Goal: Obtain resource: Obtain resource

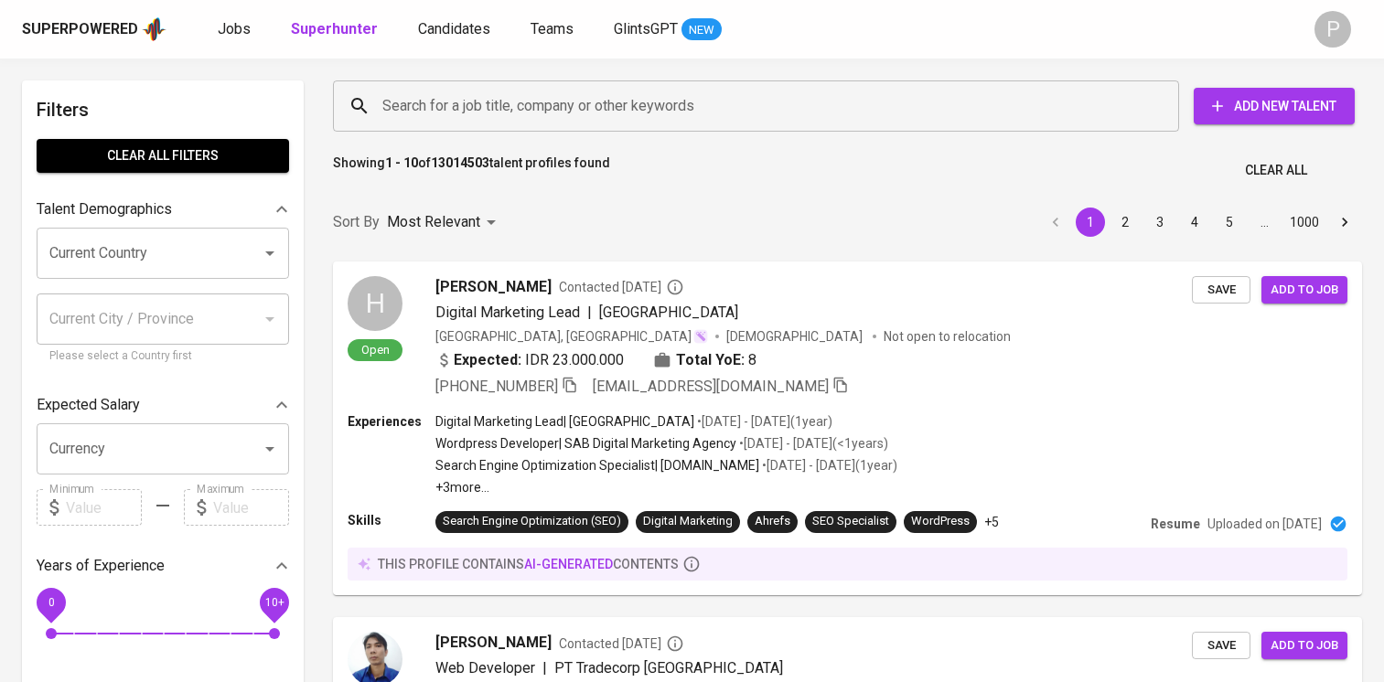
drag, startPoint x: 0, startPoint y: 0, endPoint x: 567, endPoint y: 84, distance: 573.4
click at [567, 89] on input "Search for a job title, company or other keywords" at bounding box center [761, 106] width 766 height 35
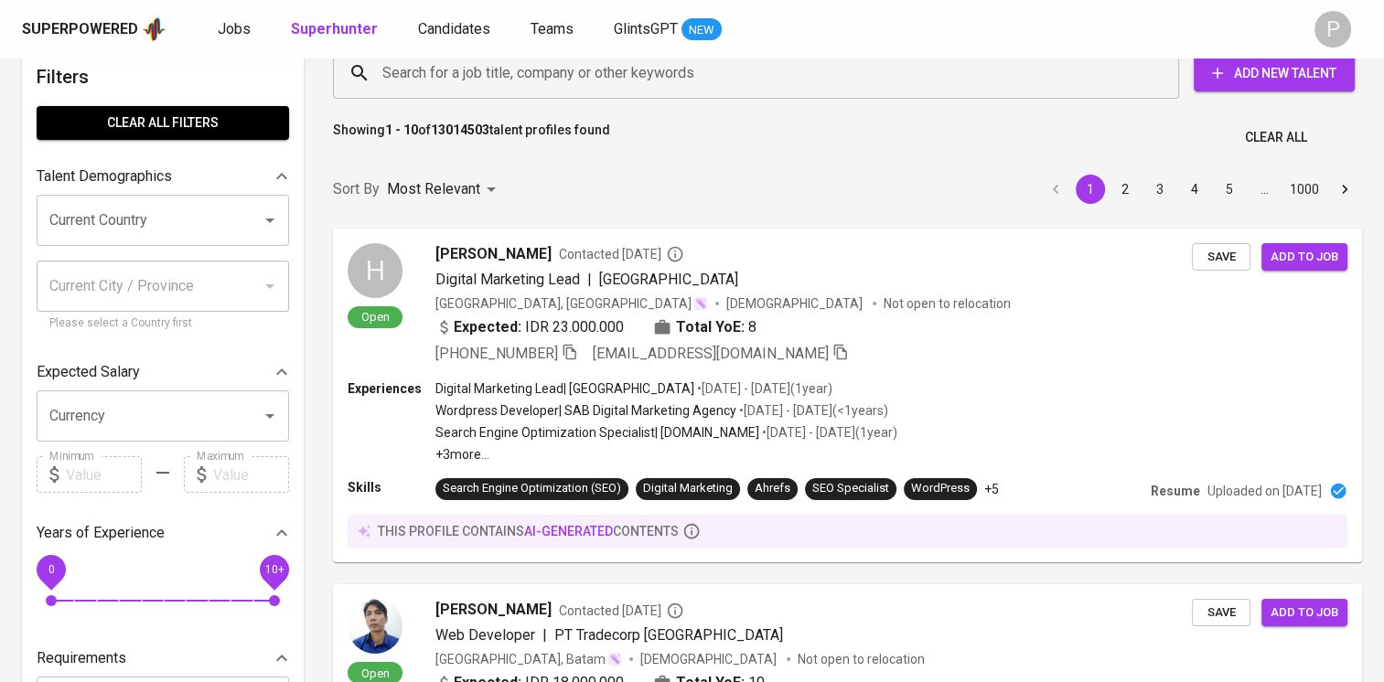
scroll to position [33, 0]
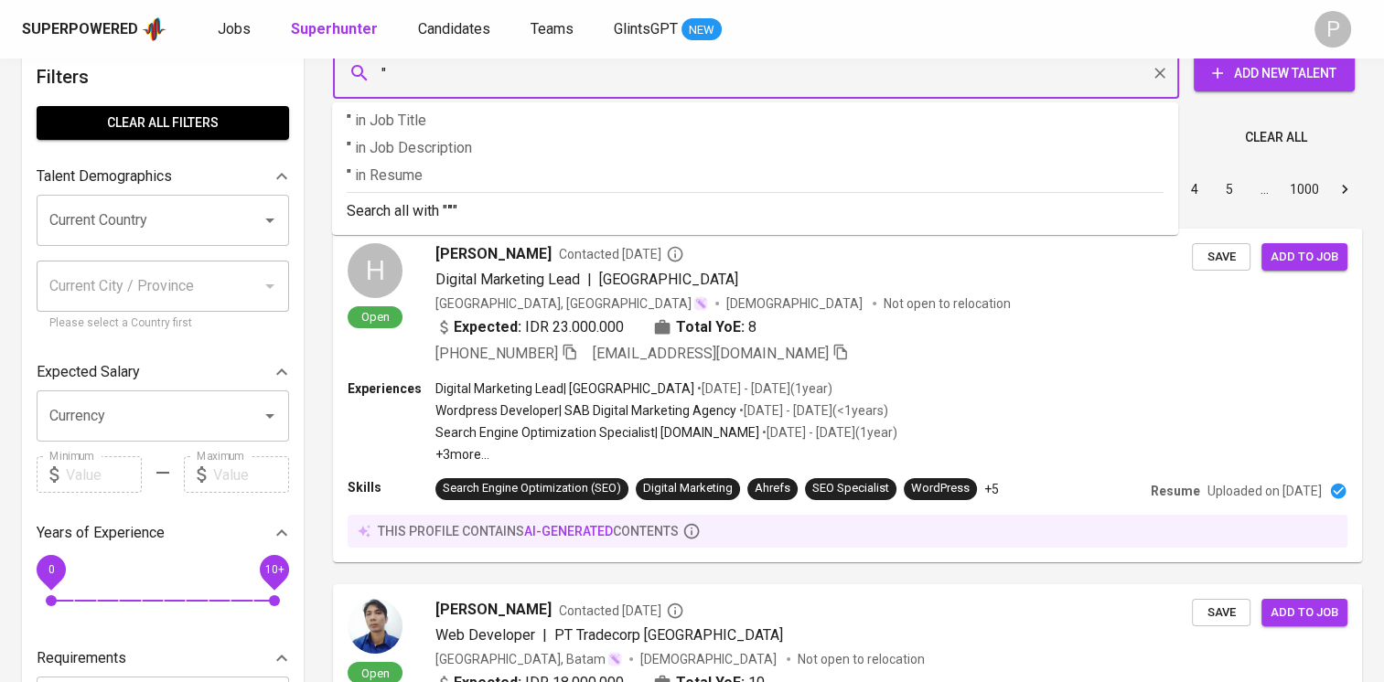
paste input "[PERSON_NAME]"
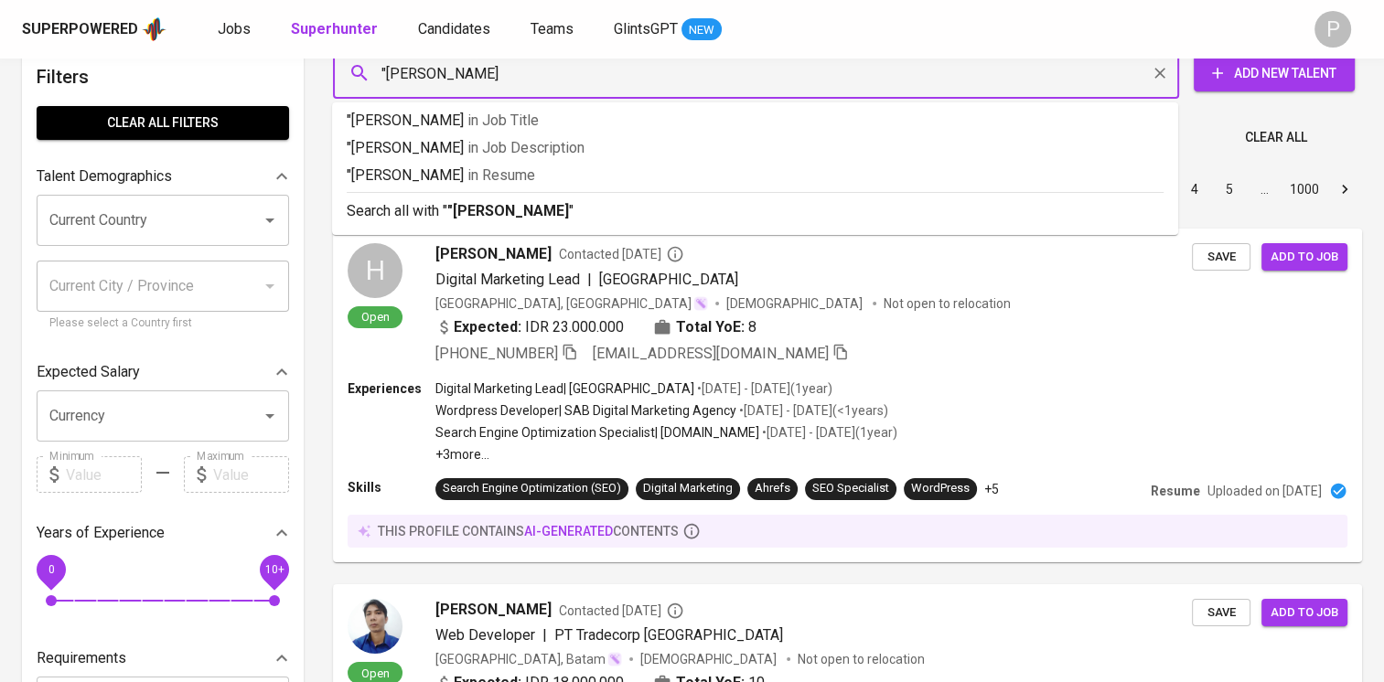
type input ""[PERSON_NAME]""
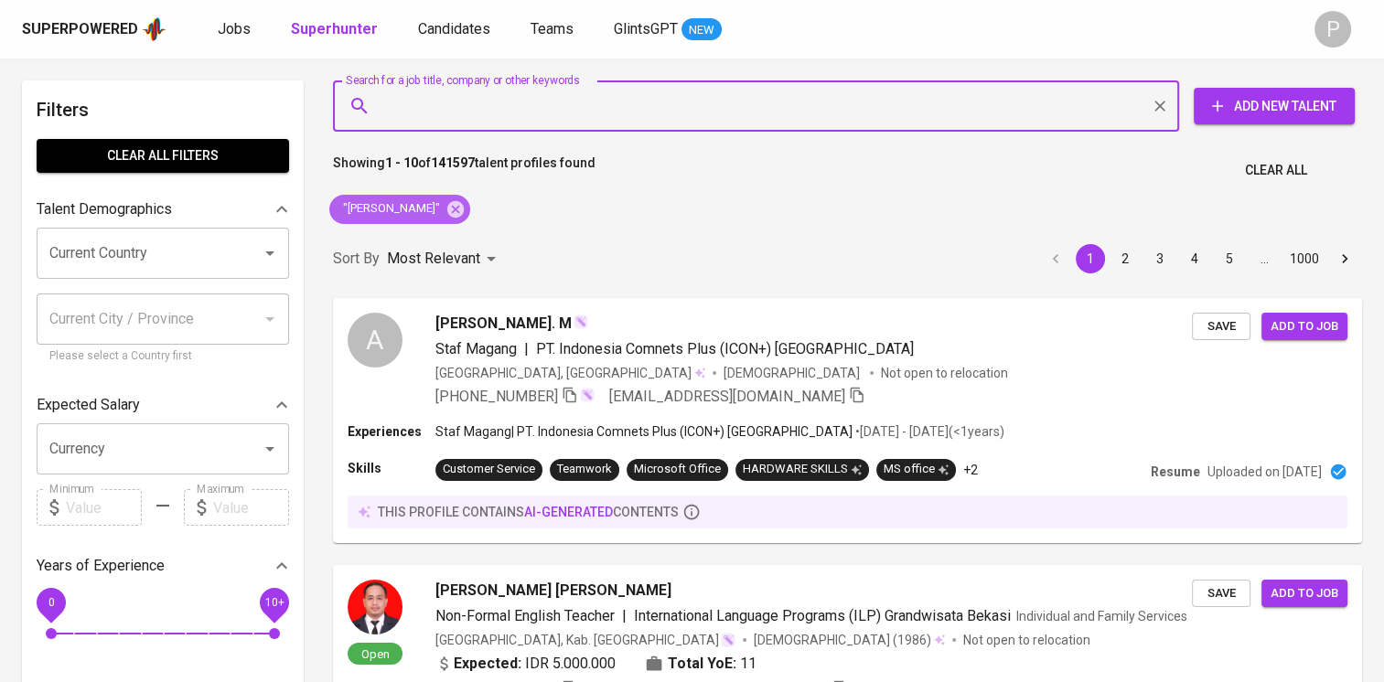
click at [419, 207] on span ""[PERSON_NAME]"" at bounding box center [390, 208] width 122 height 17
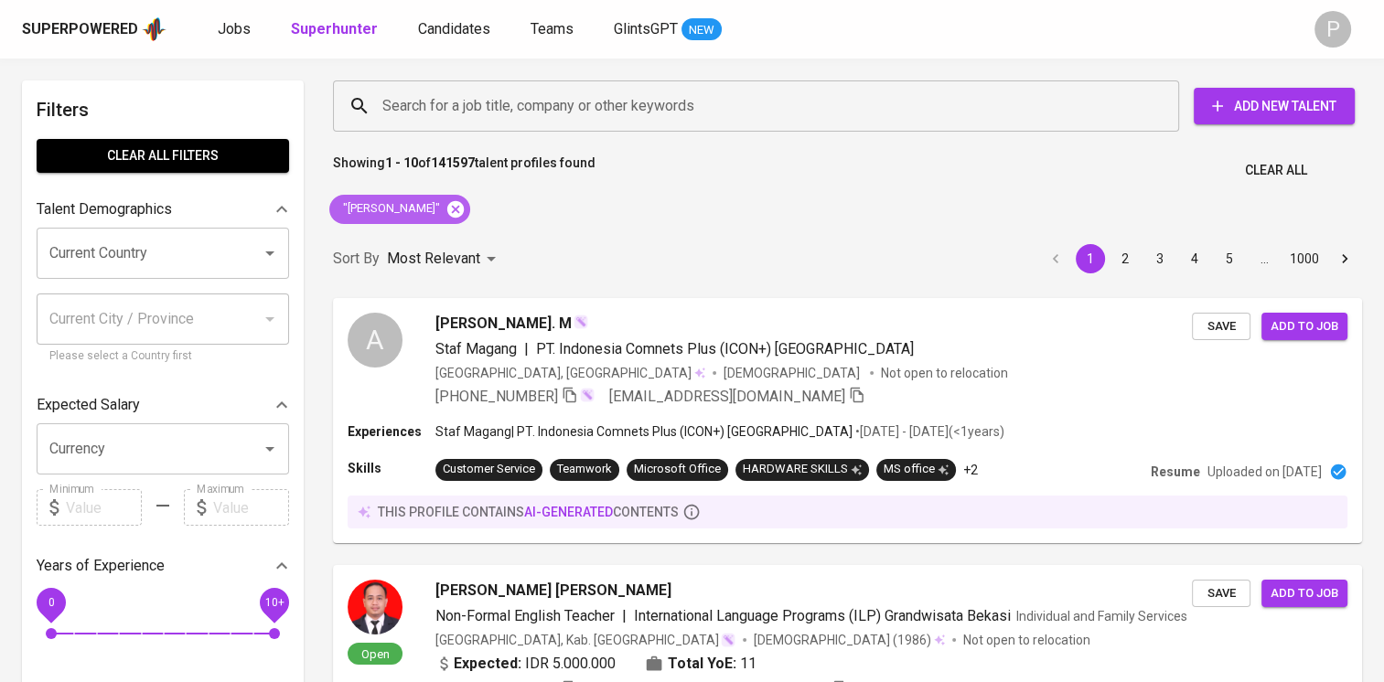
click at [446, 201] on icon at bounding box center [456, 209] width 20 height 20
click at [478, 94] on input "Search for a job title, company or other keywords" at bounding box center [761, 106] width 766 height 35
click at [477, 104] on input "Search for a job title, company or other keywords" at bounding box center [761, 106] width 766 height 35
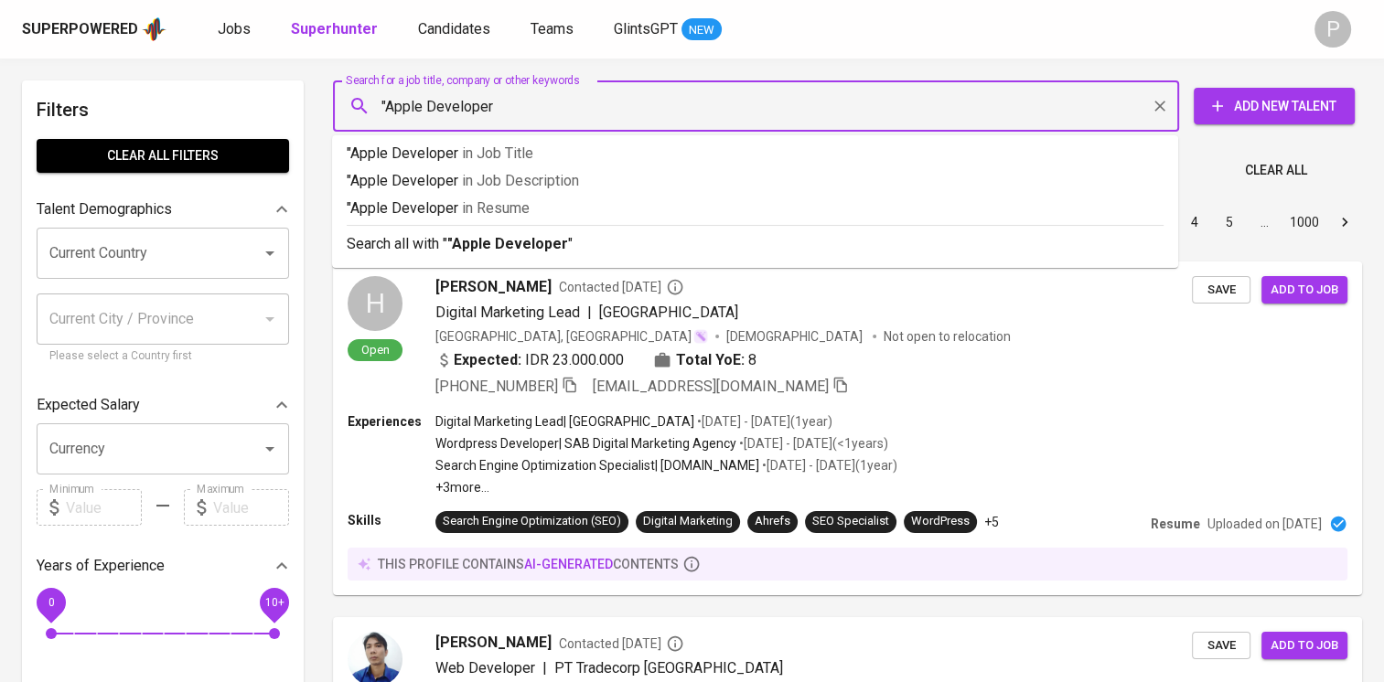
click at [477, 104] on input ""Apple Developer" at bounding box center [761, 106] width 766 height 35
type input ""Apple Developer Academy""
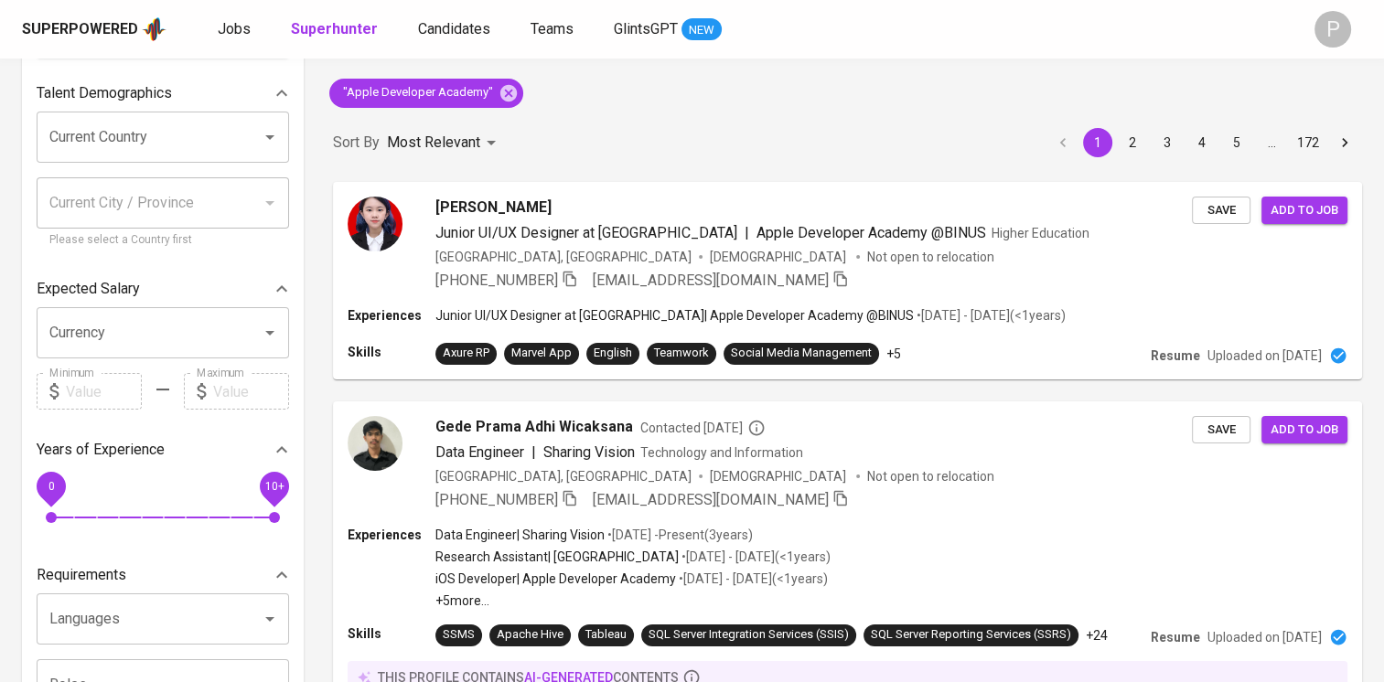
scroll to position [2541, 0]
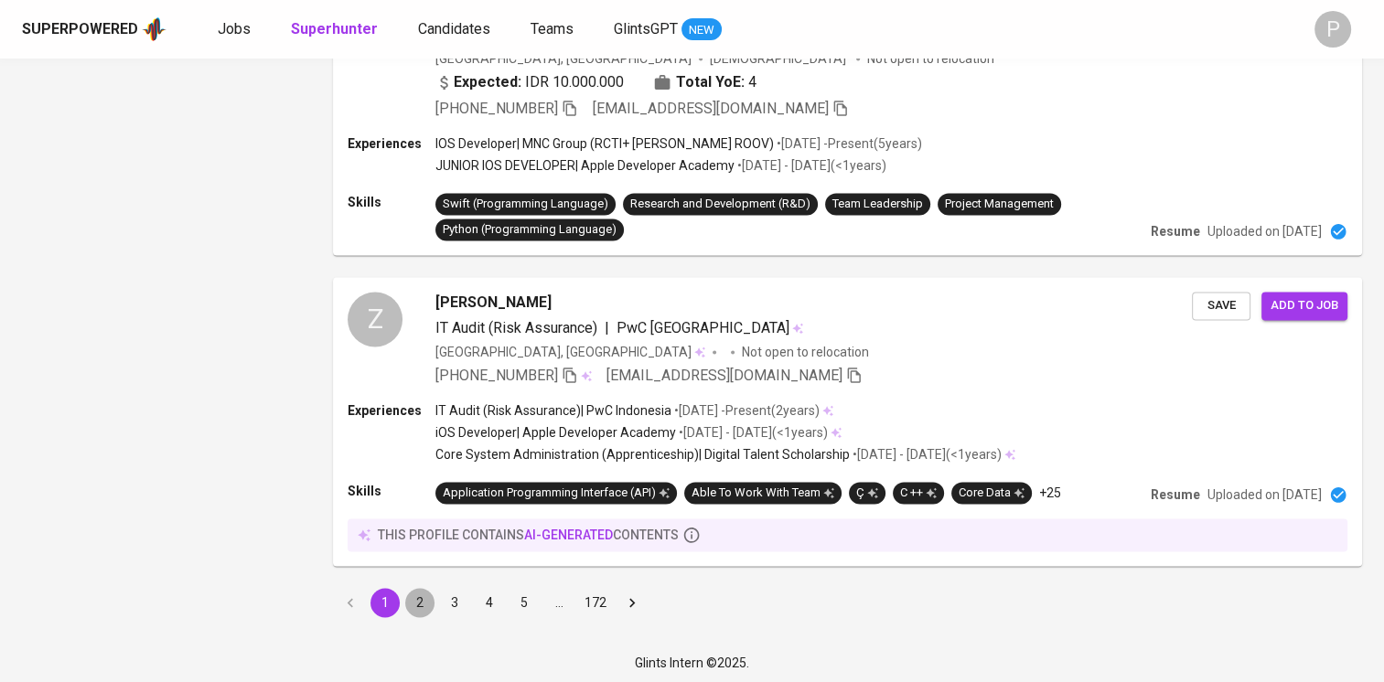
click at [424, 595] on button "2" at bounding box center [419, 602] width 29 height 29
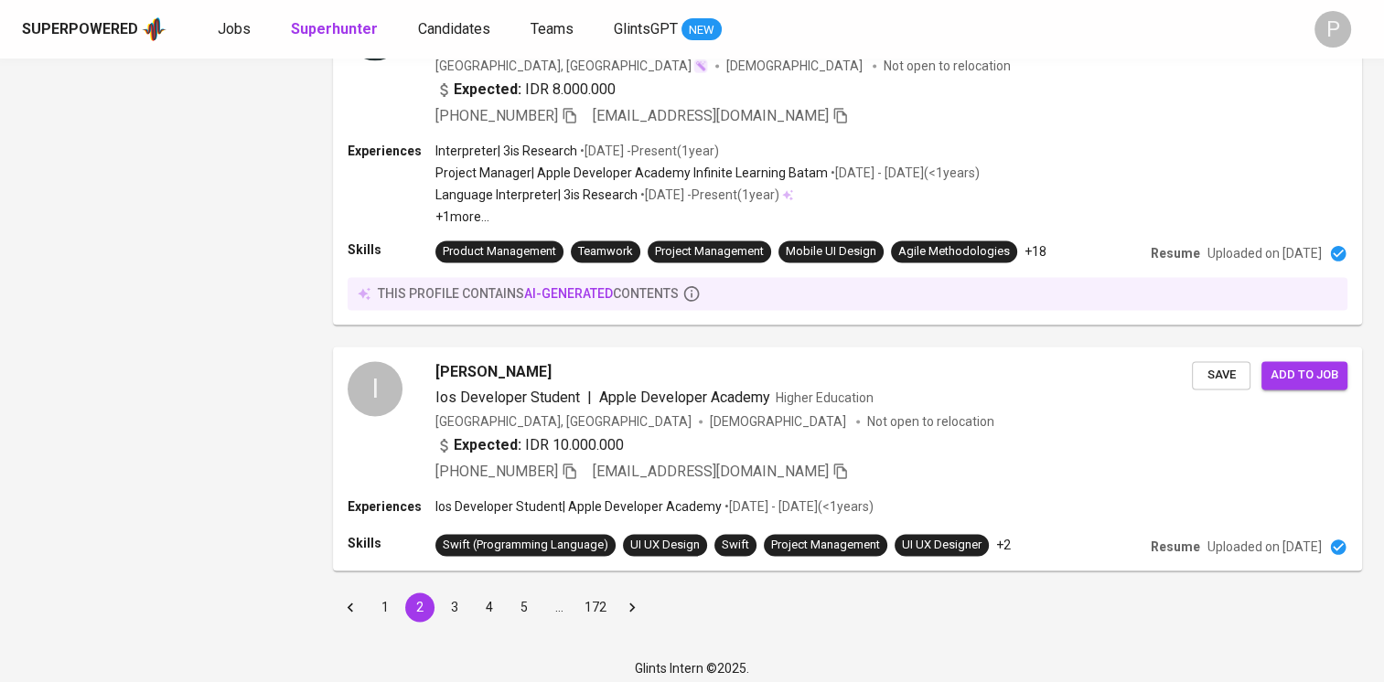
scroll to position [2834, 0]
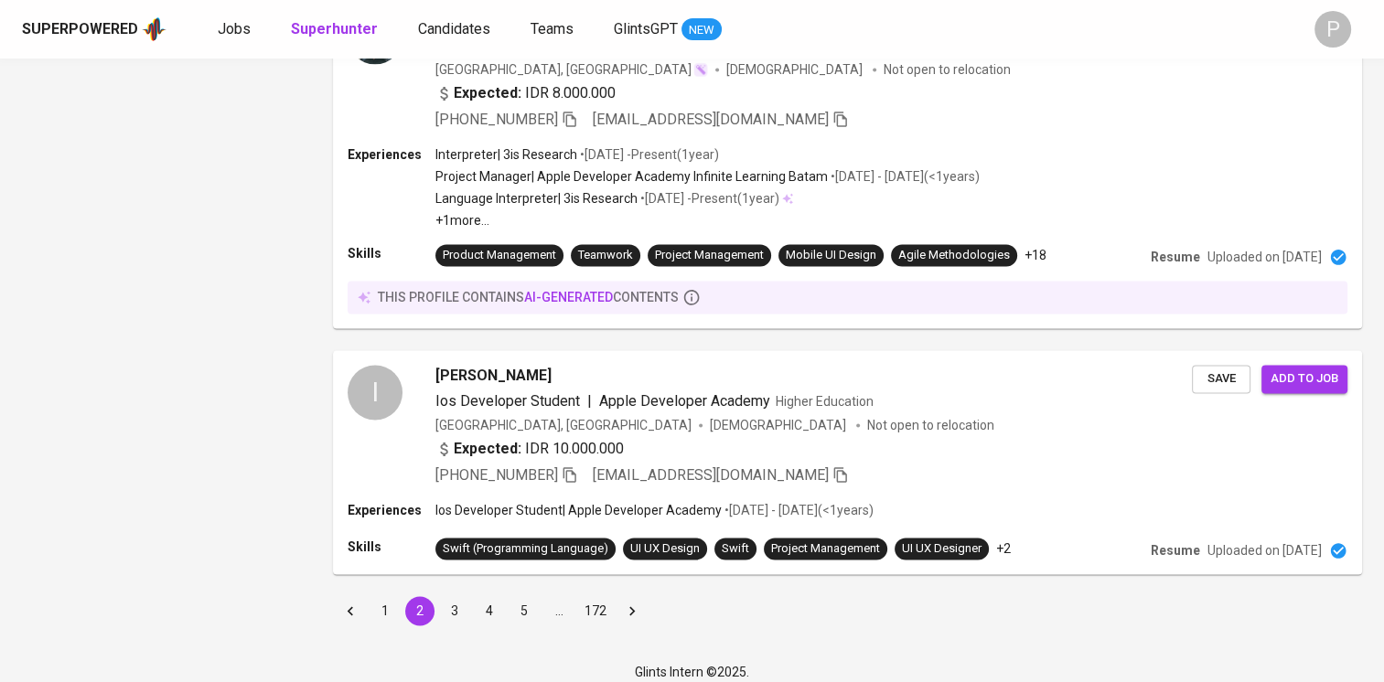
click at [450, 604] on button "3" at bounding box center [454, 610] width 29 height 29
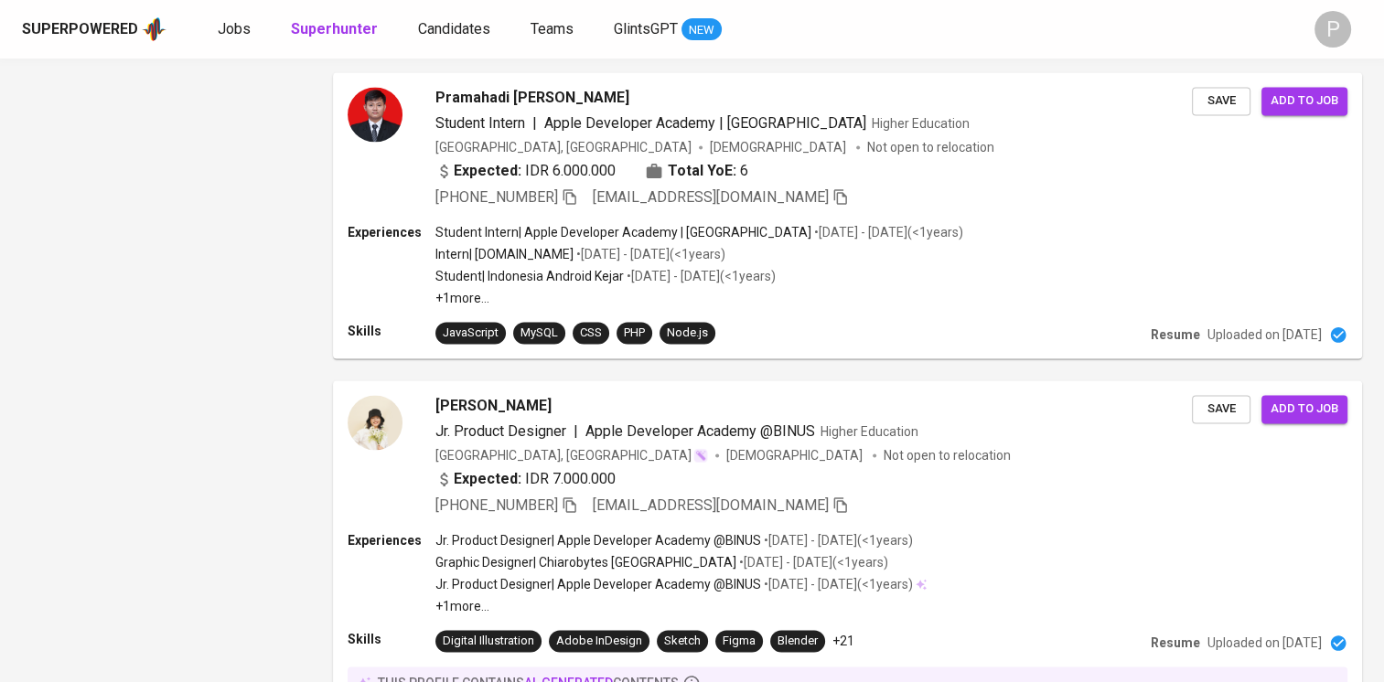
scroll to position [2874, 0]
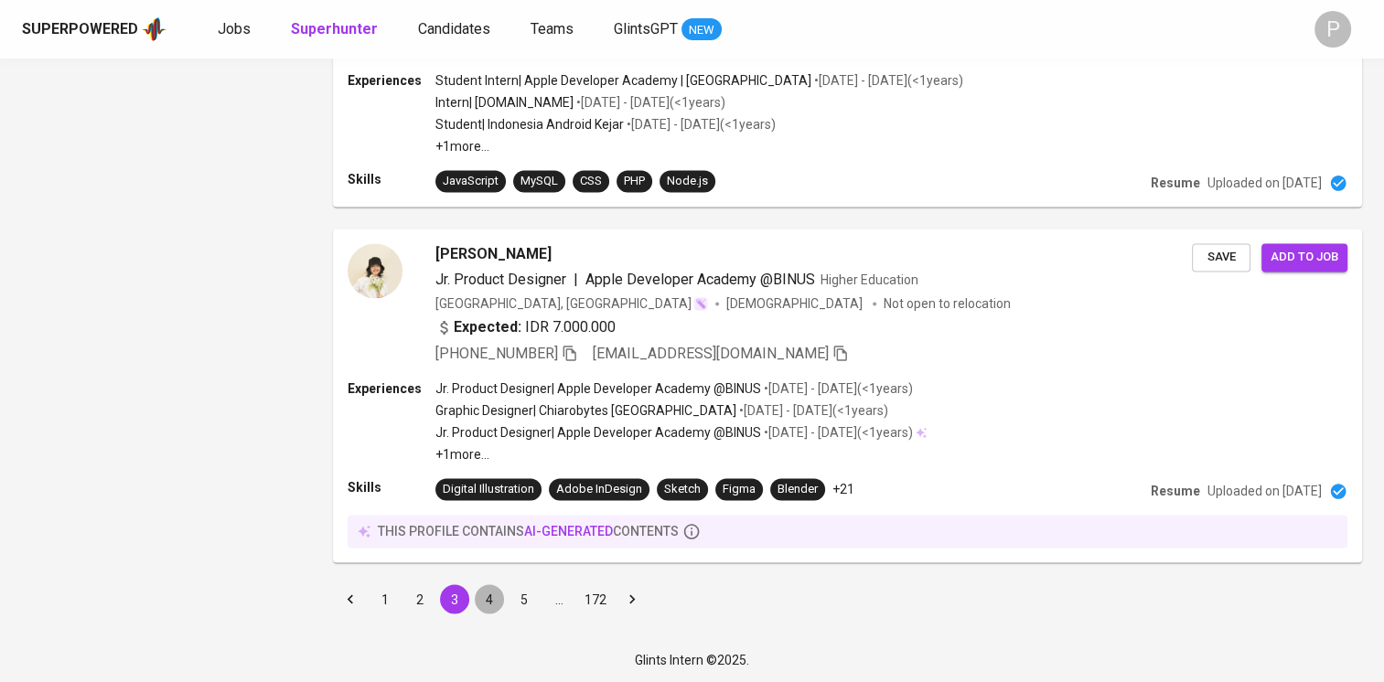
click at [485, 598] on button "4" at bounding box center [489, 599] width 29 height 29
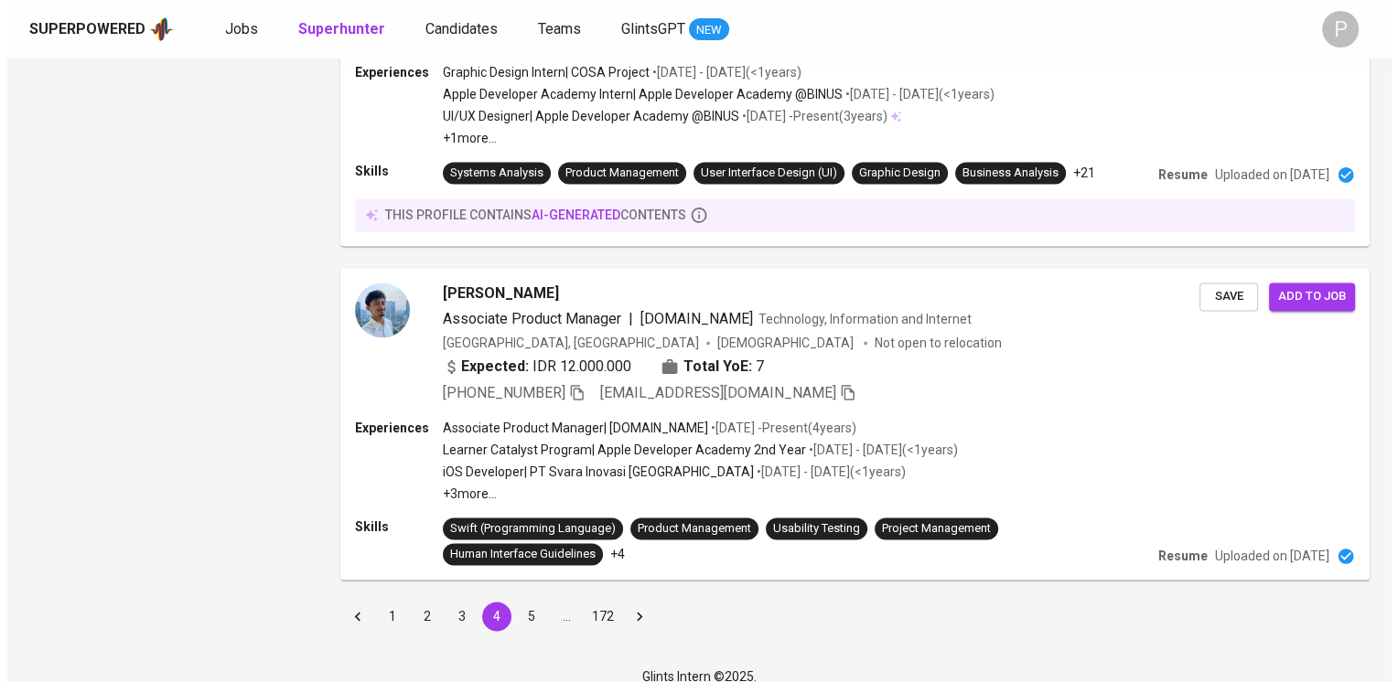
scroll to position [2670, 0]
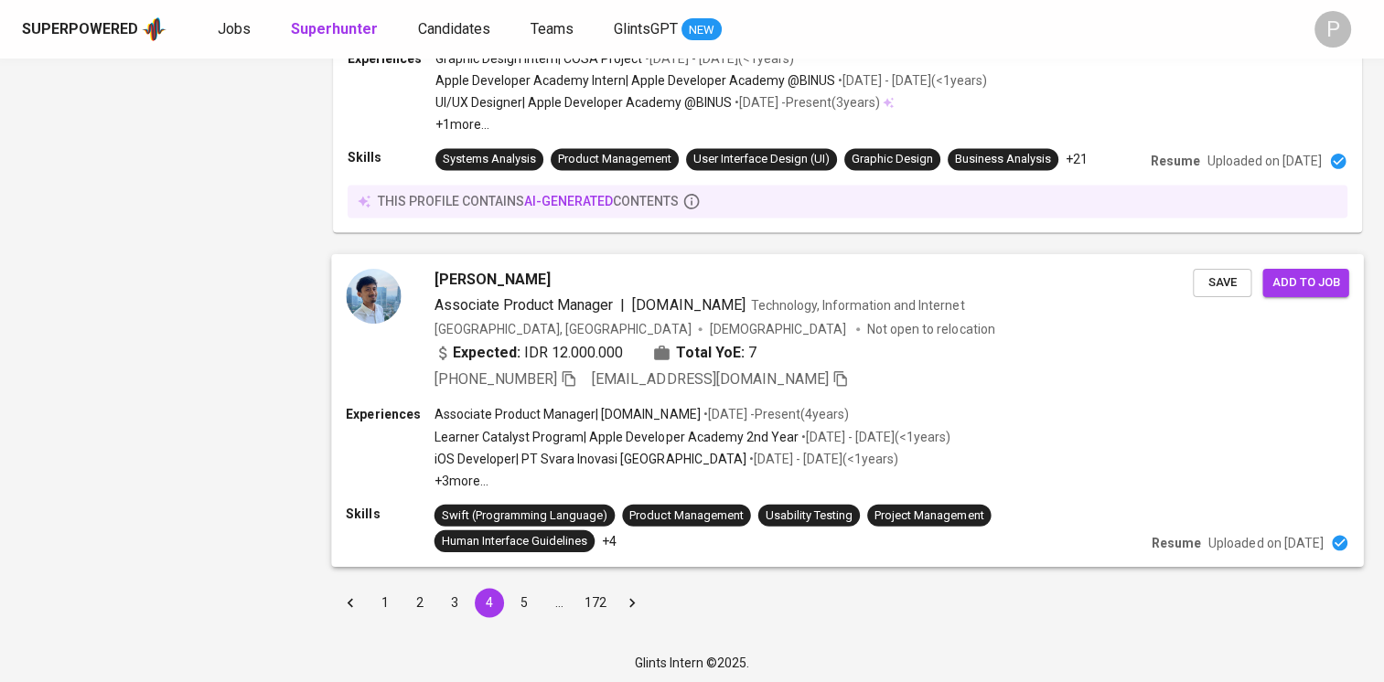
click at [856, 371] on div "[PHONE_NUMBER] [EMAIL_ADDRESS][DOMAIN_NAME]" at bounding box center [814, 380] width 758 height 22
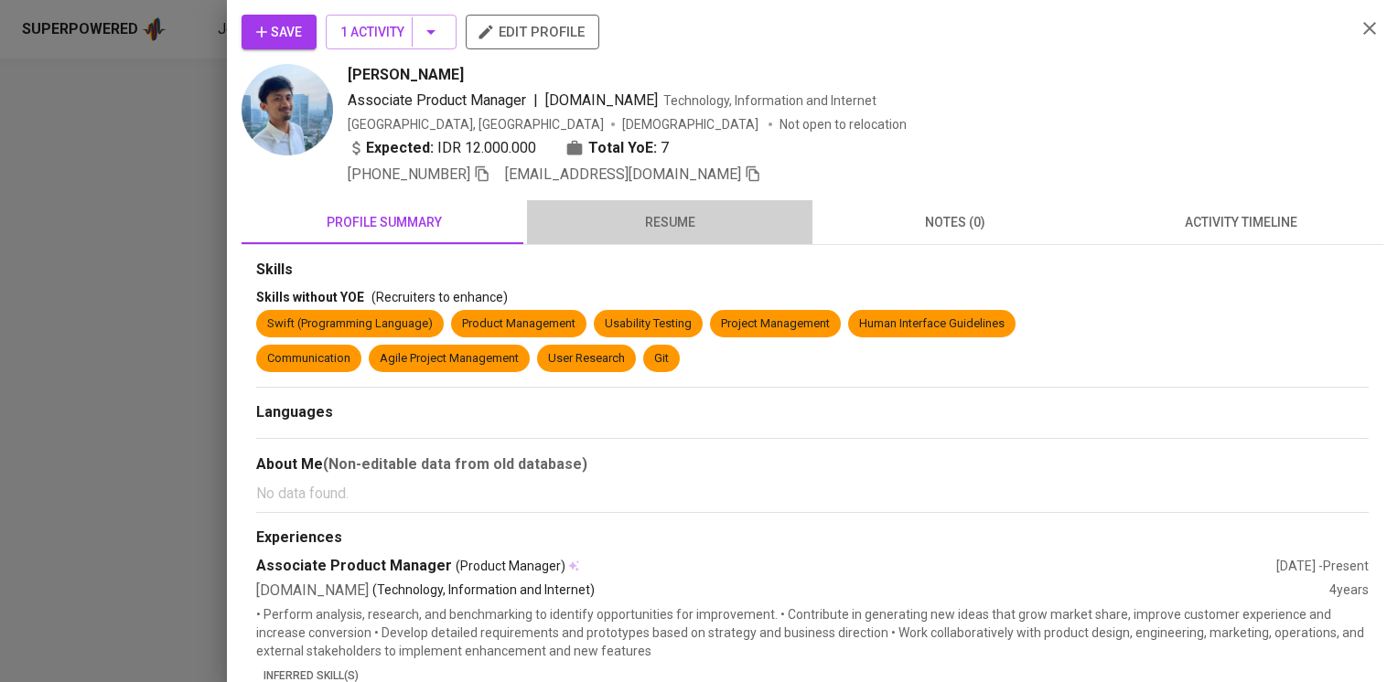
click at [678, 225] on span "resume" at bounding box center [669, 222] width 263 height 23
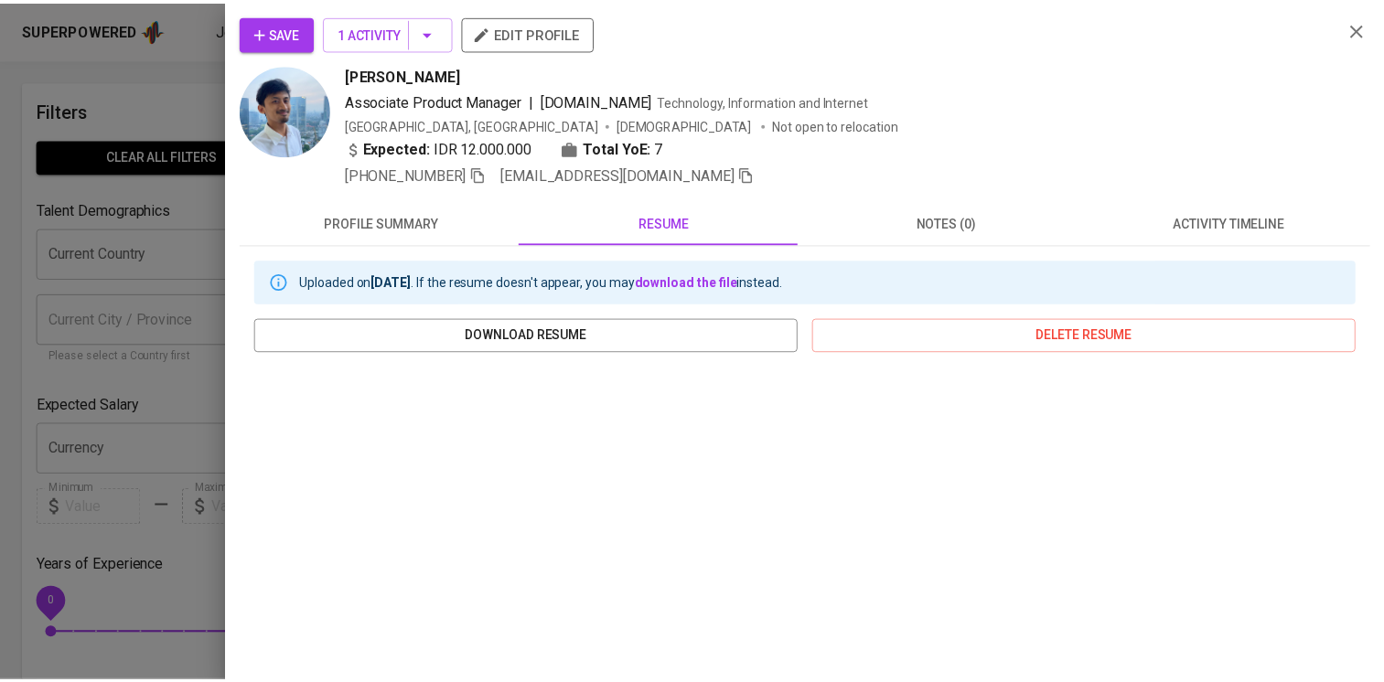
scroll to position [2670, 0]
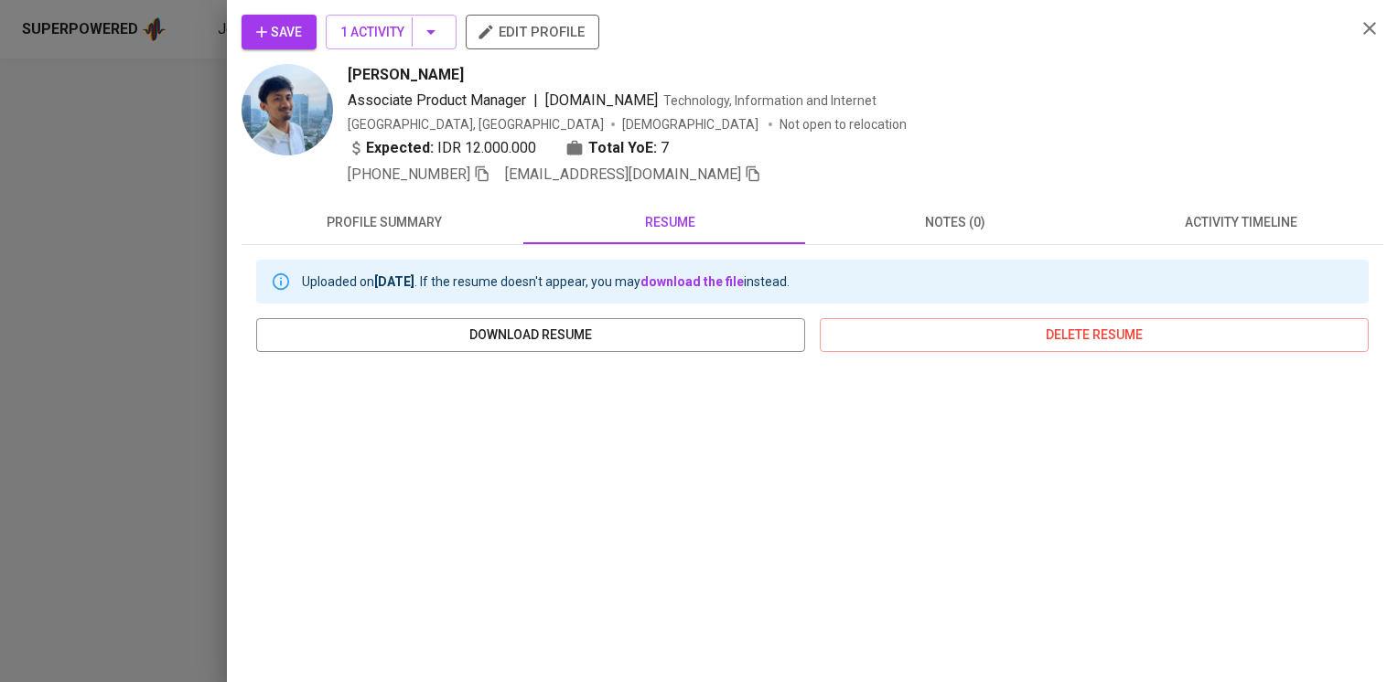
click at [142, 136] on div at bounding box center [699, 341] width 1398 height 682
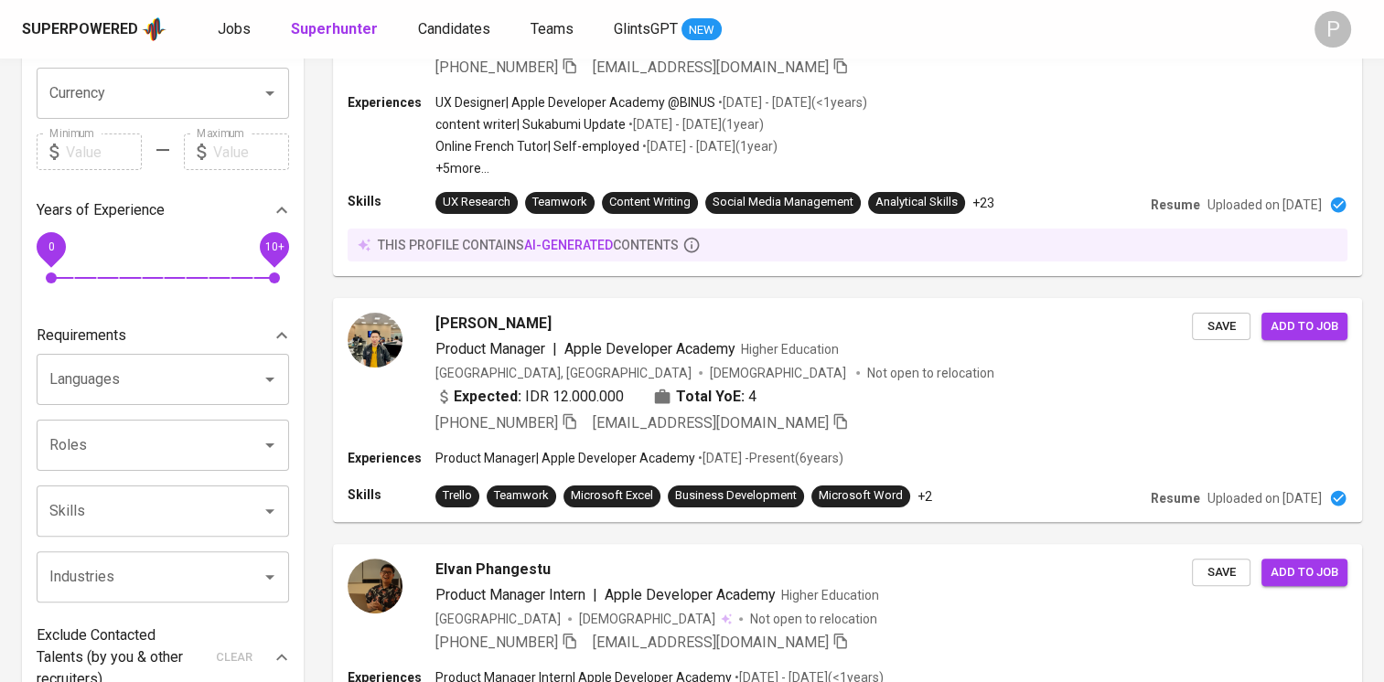
scroll to position [0, 0]
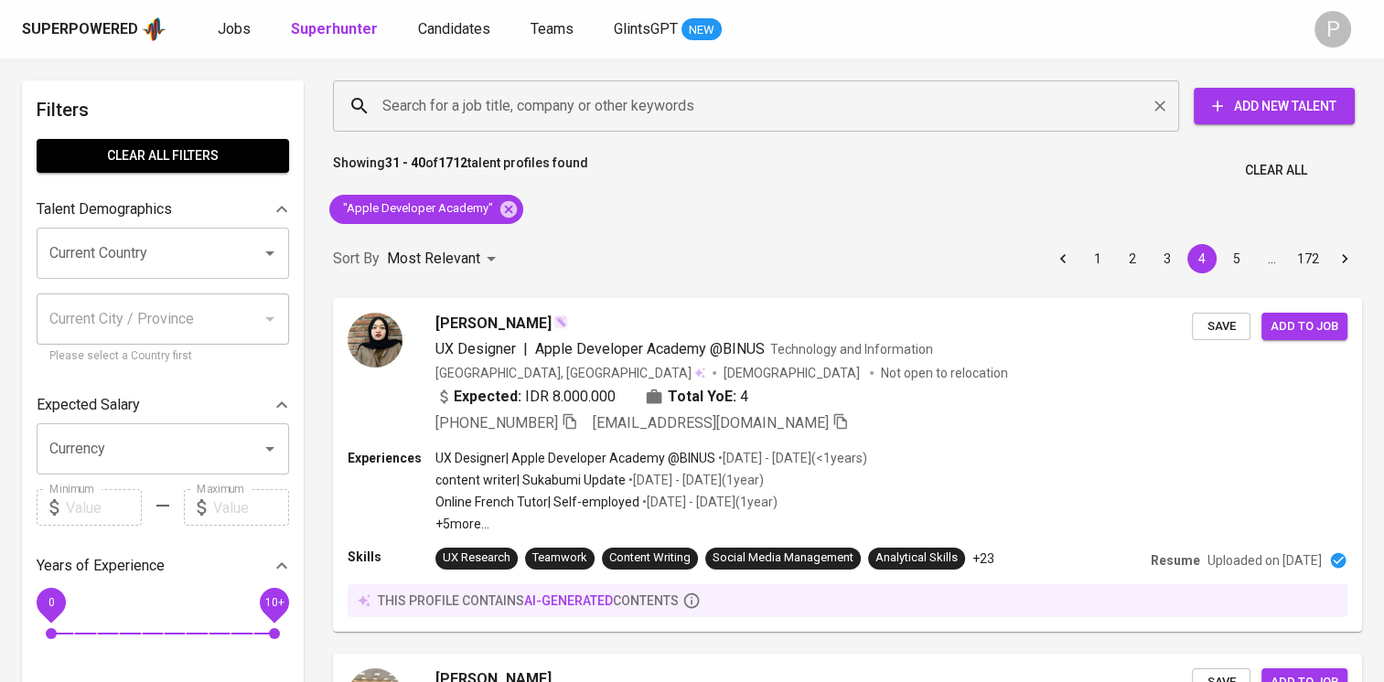
click at [592, 107] on input "Search for a job title, company or other keywords" at bounding box center [761, 106] width 766 height 35
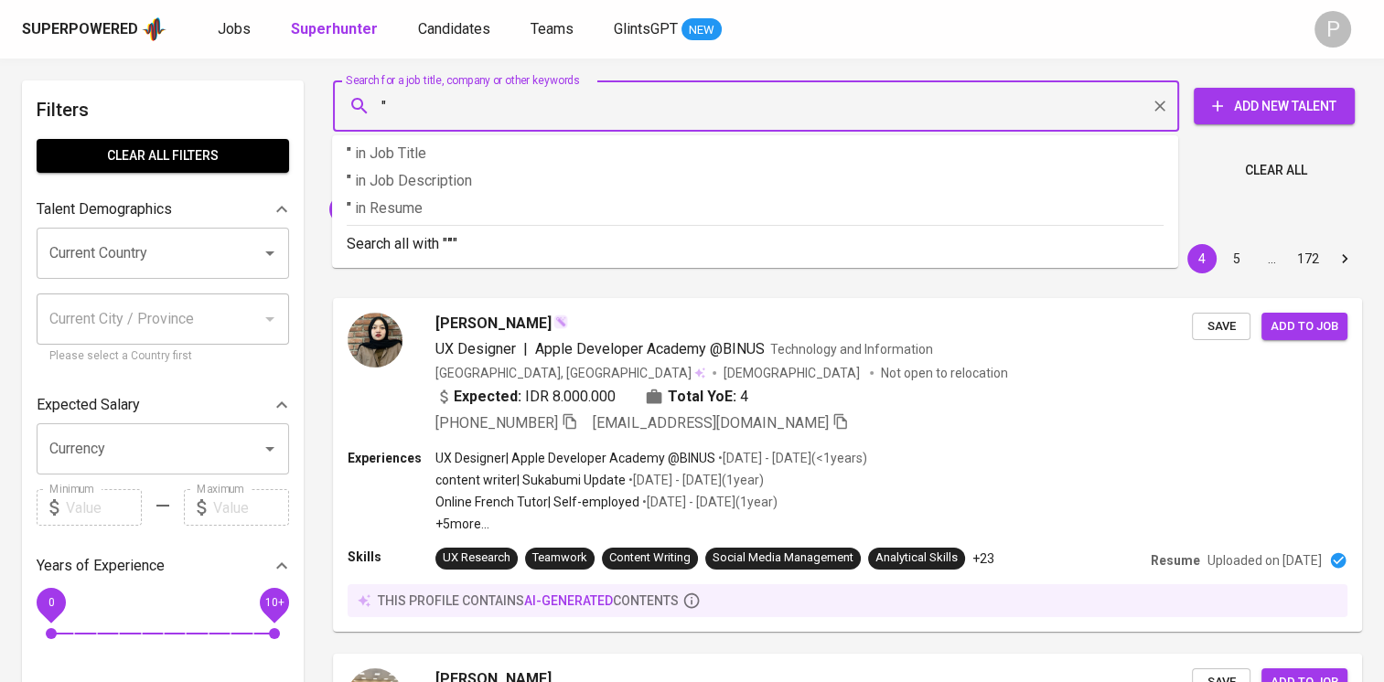
paste input "Yossan Rahmadi"
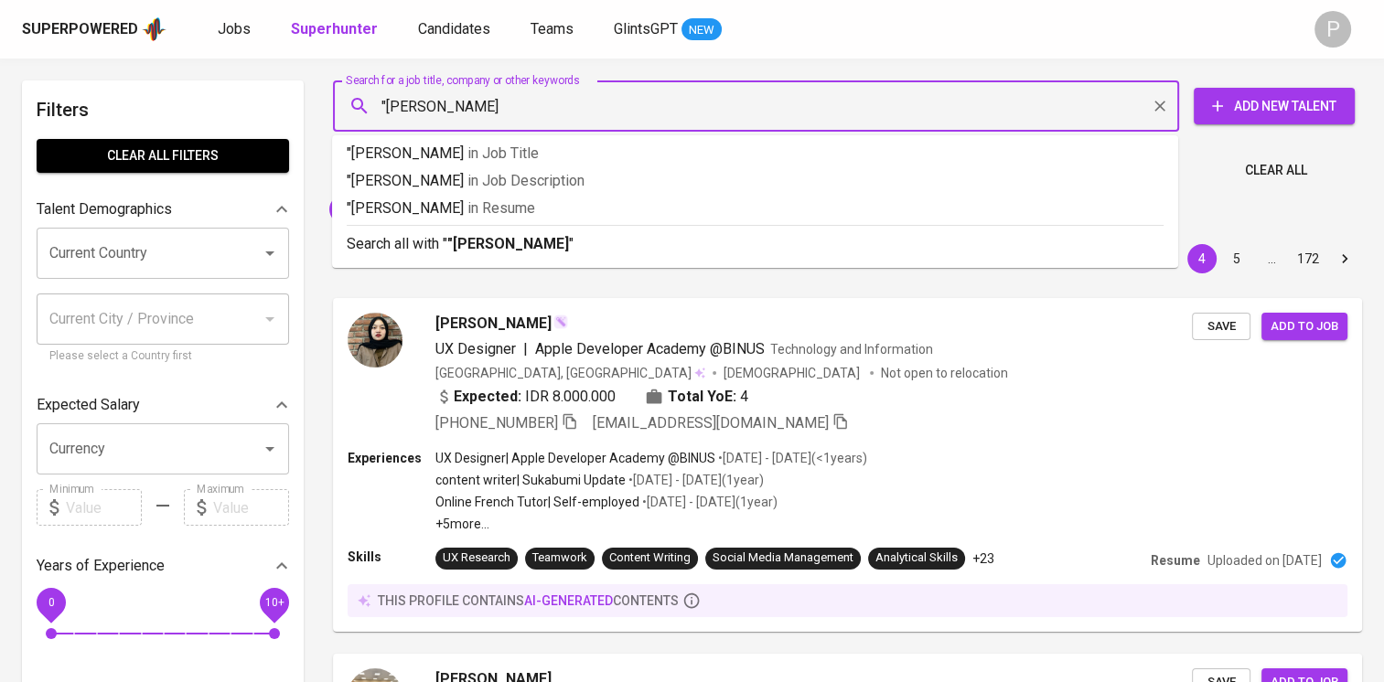
type input ""Yossan Rahmadi""
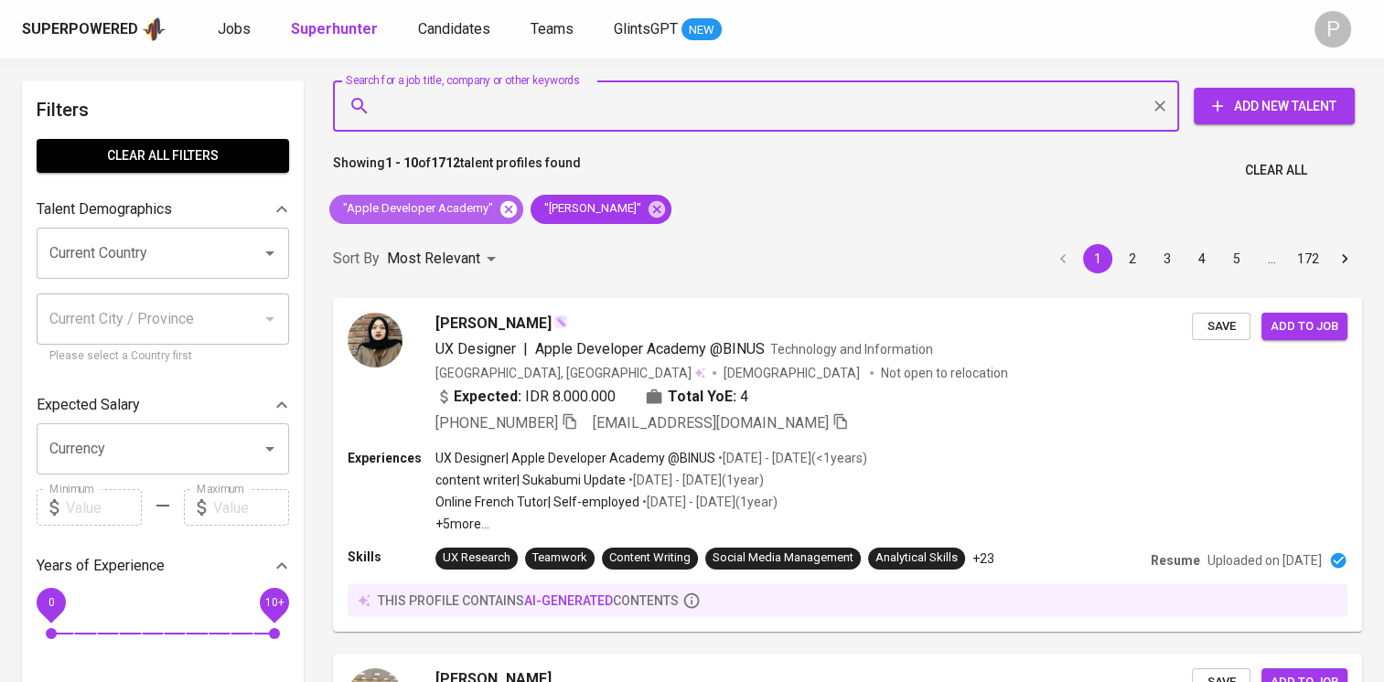
click at [506, 210] on icon at bounding box center [509, 209] width 20 height 20
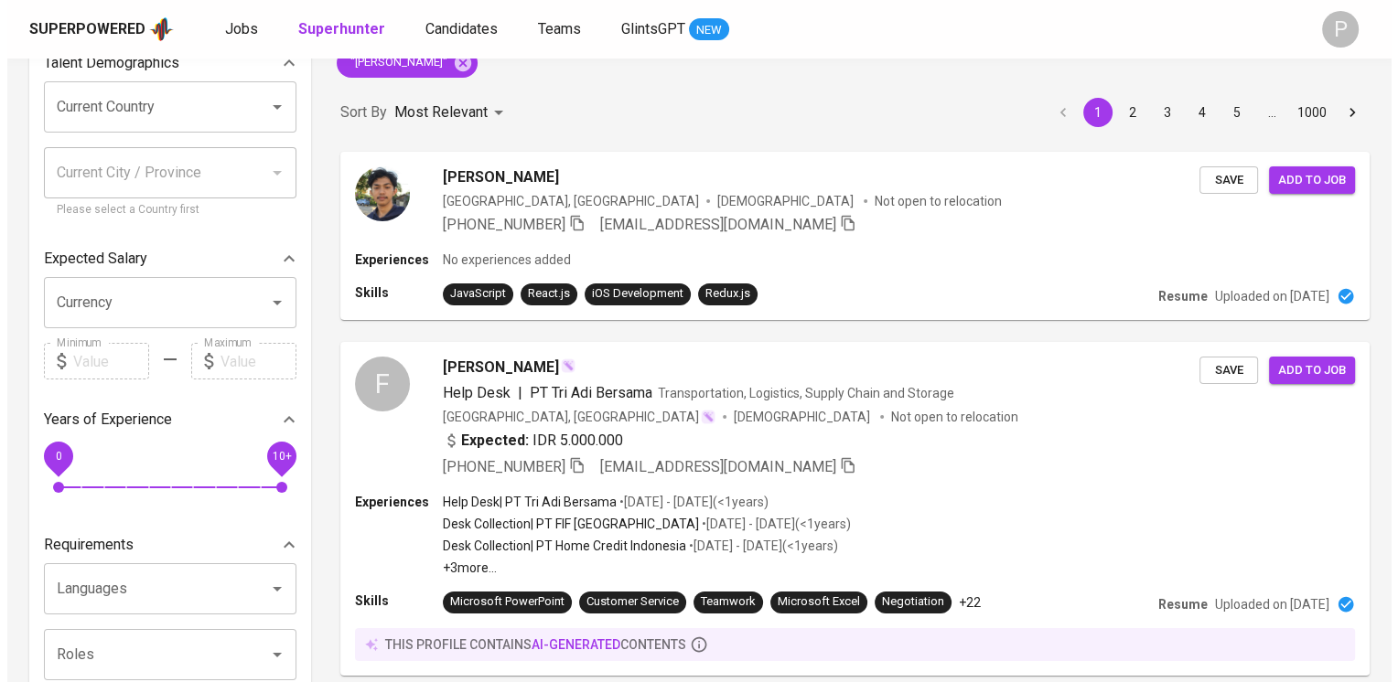
scroll to position [142, 0]
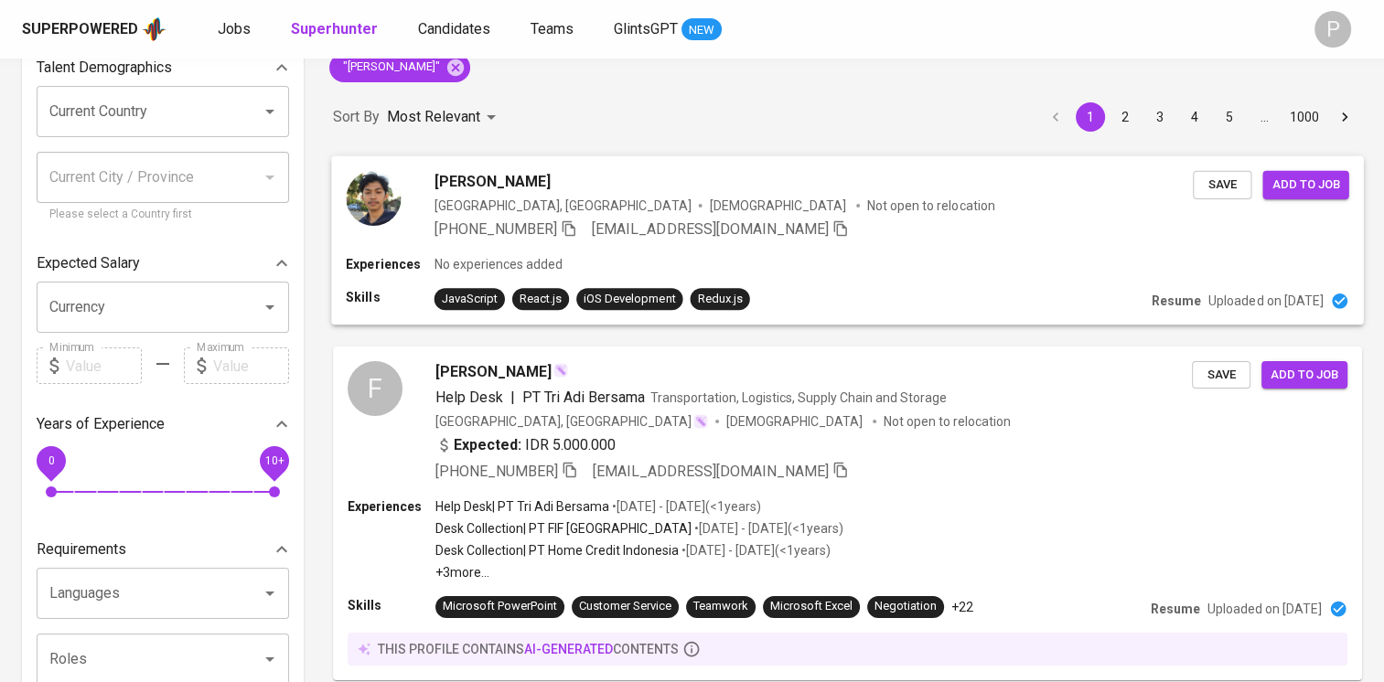
click at [852, 199] on div "Indonesia, Yogyakarta Male Not open to relocation" at bounding box center [814, 205] width 758 height 18
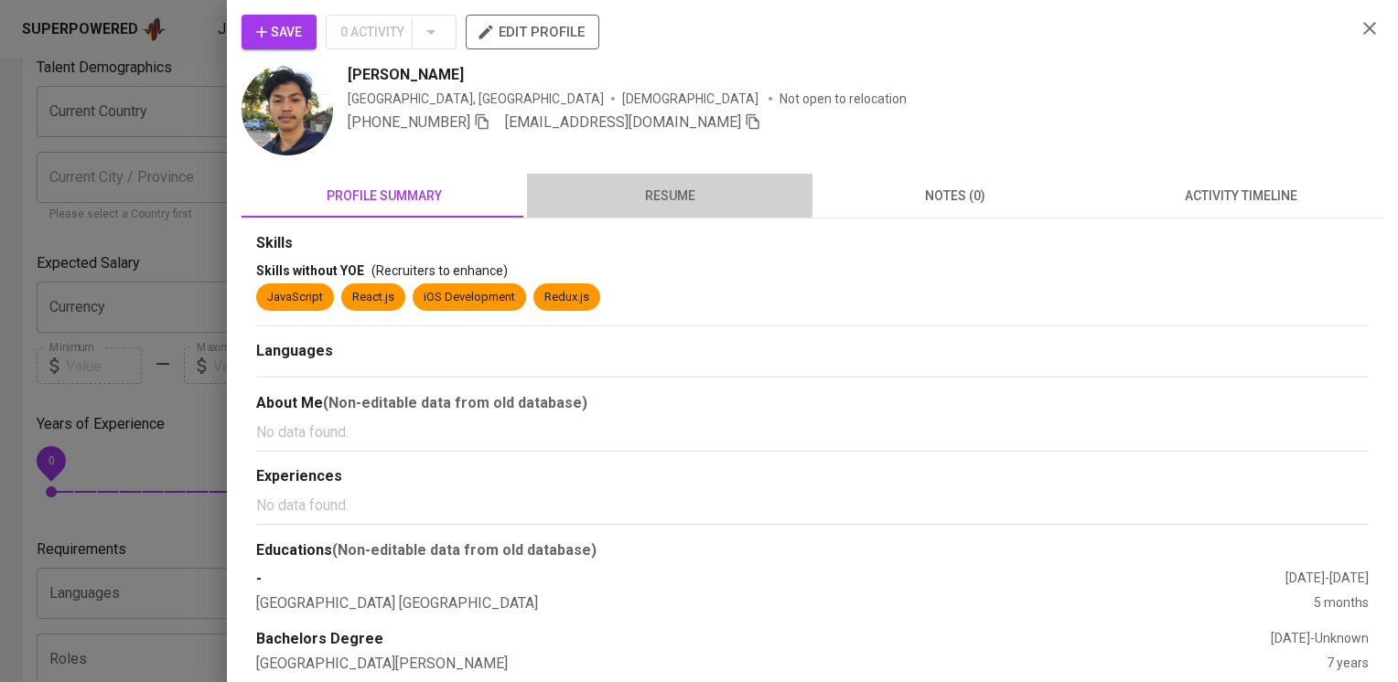
click at [692, 195] on span "resume" at bounding box center [669, 196] width 263 height 23
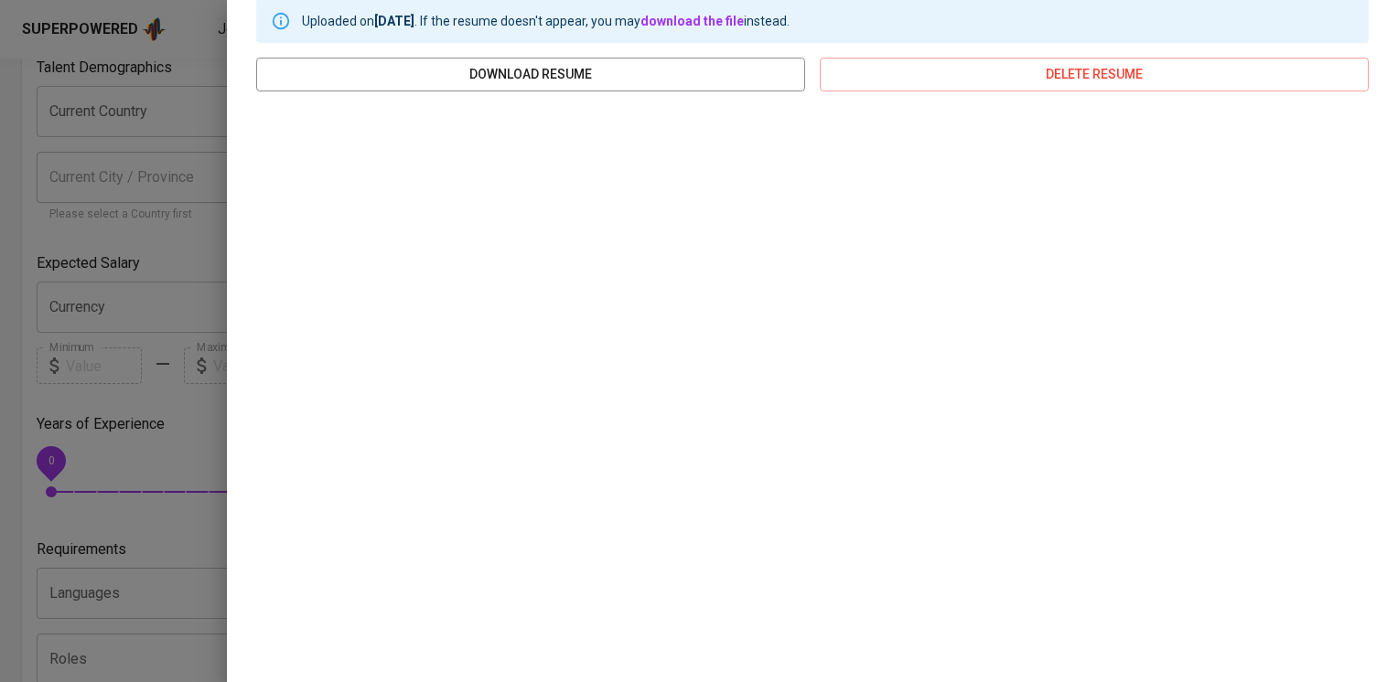
scroll to position [0, 0]
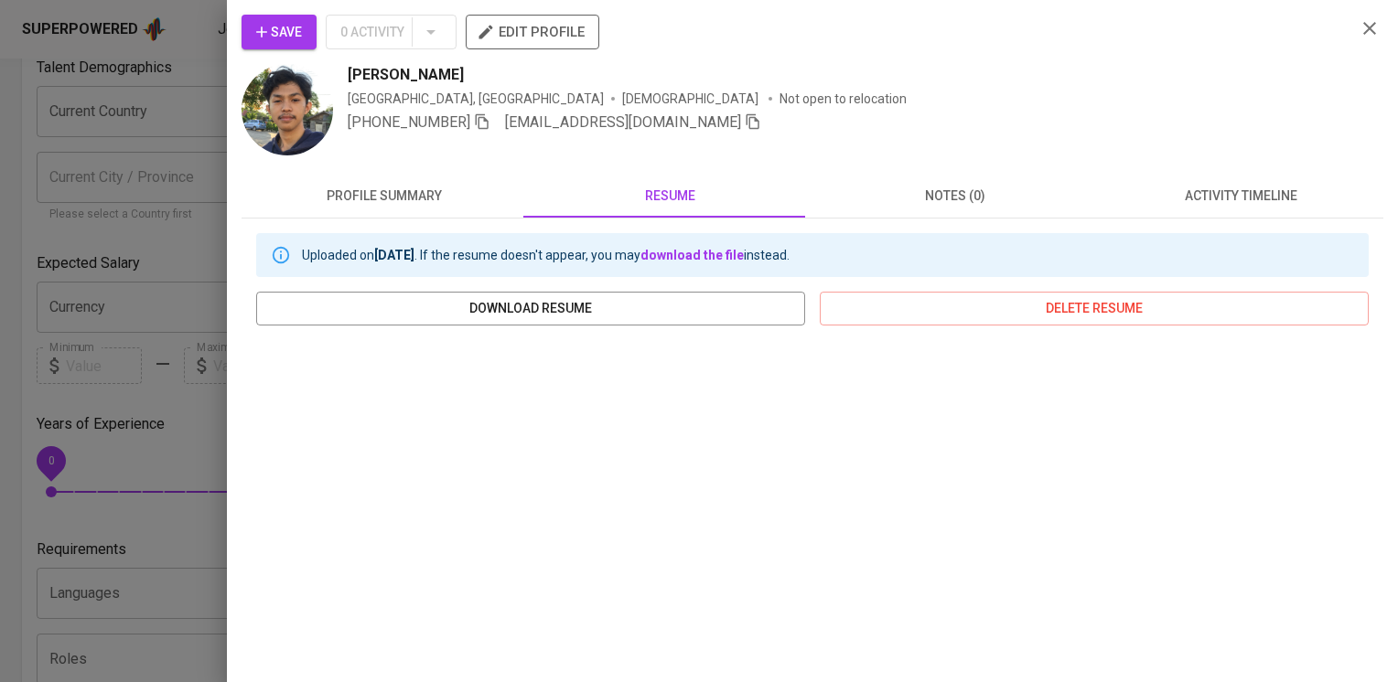
click at [396, 196] on span "profile summary" at bounding box center [383, 196] width 263 height 23
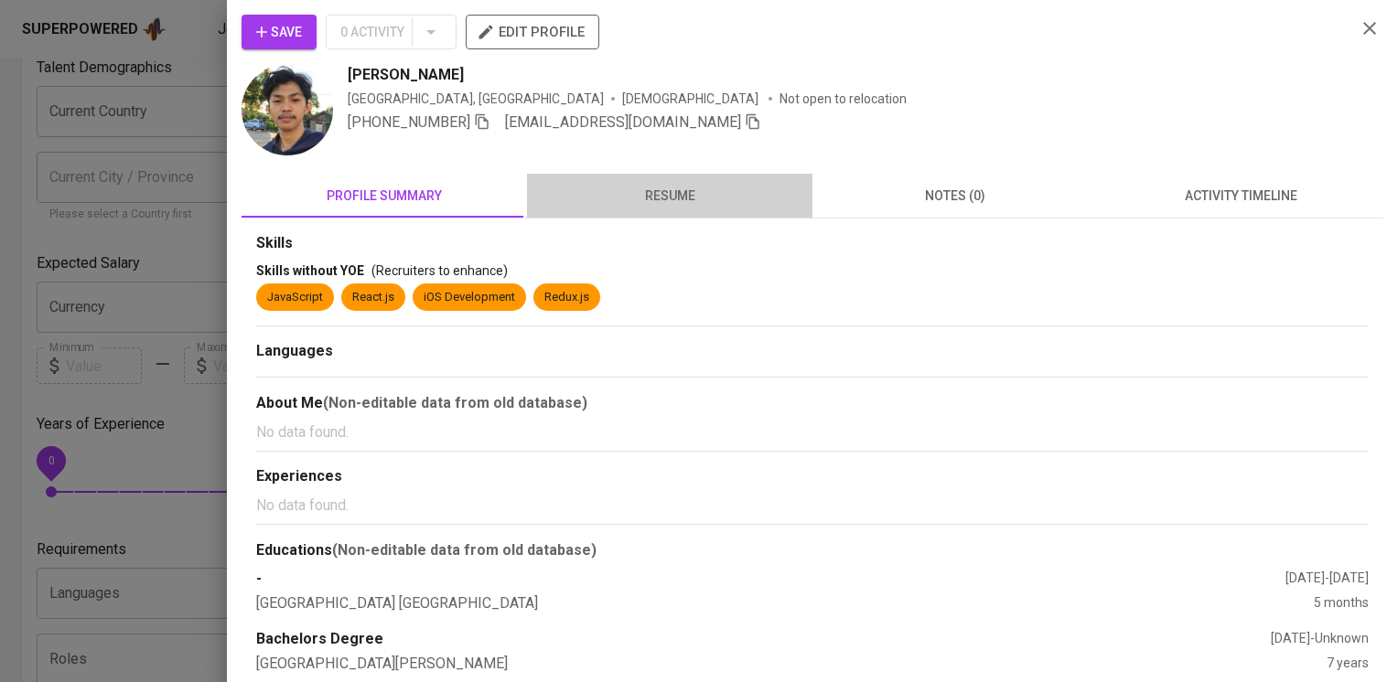
click at [694, 177] on button "resume" at bounding box center [669, 196] width 285 height 44
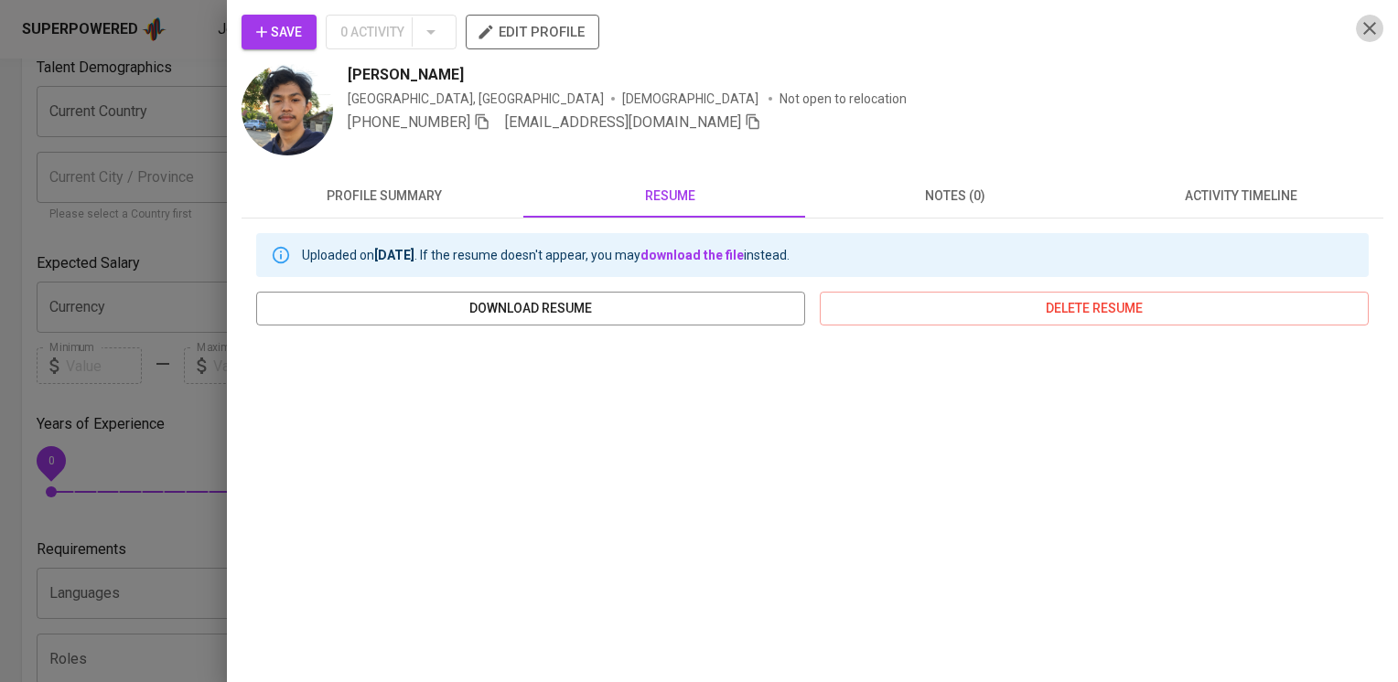
click at [1361, 20] on icon "button" at bounding box center [1370, 28] width 22 height 22
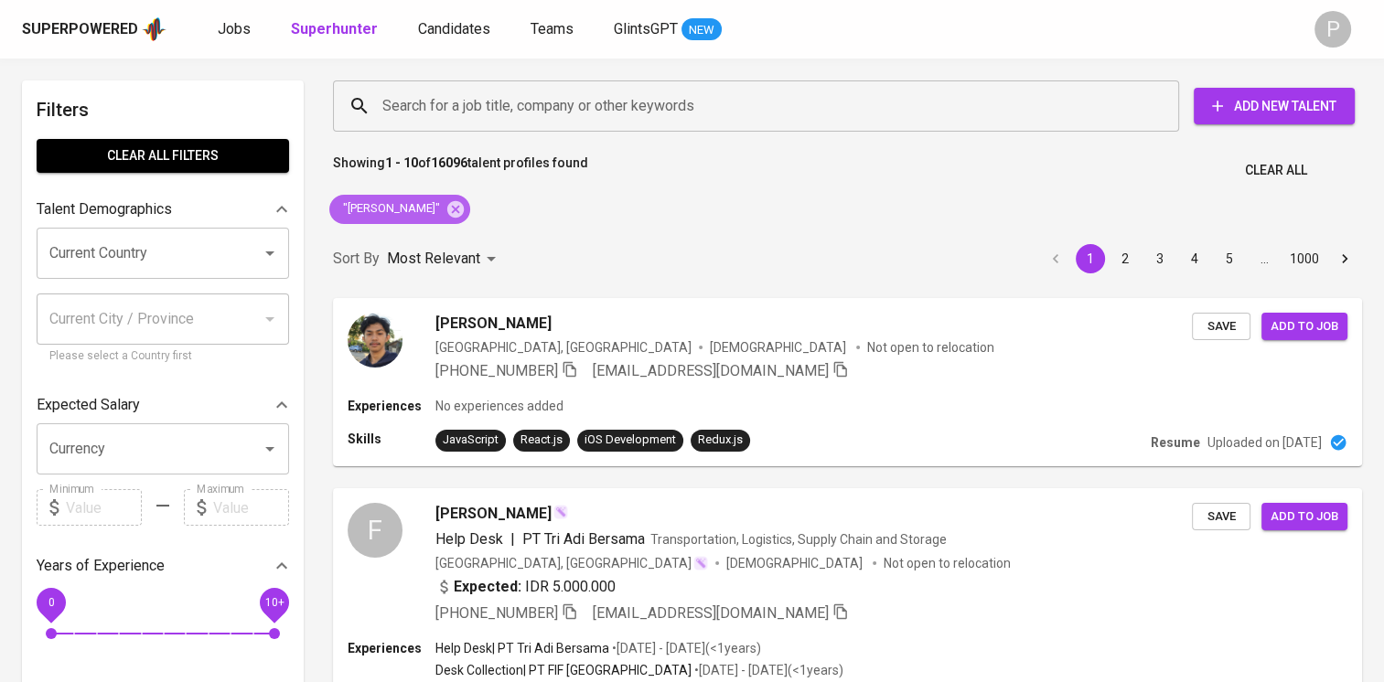
click at [444, 208] on span ""Yossan Rahmadi"" at bounding box center [390, 208] width 122 height 17
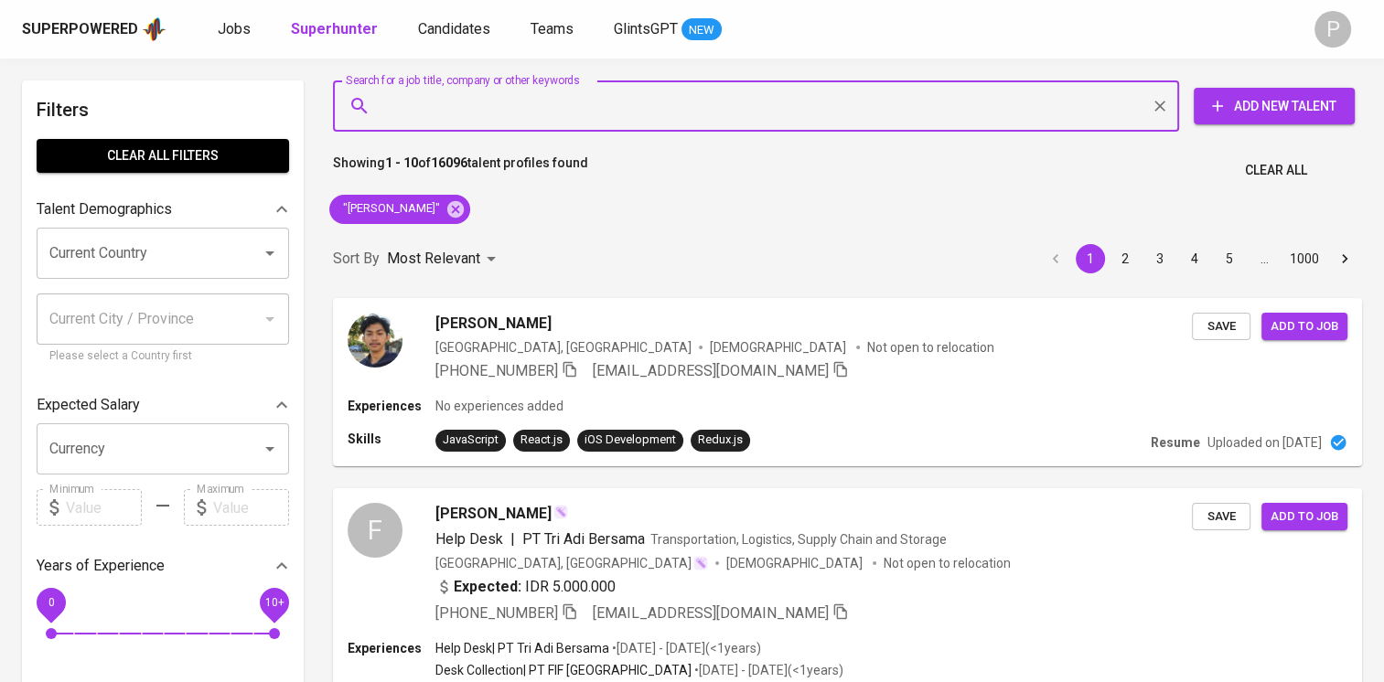
click at [521, 116] on input "Search for a job title, company or other keywords" at bounding box center [761, 106] width 766 height 35
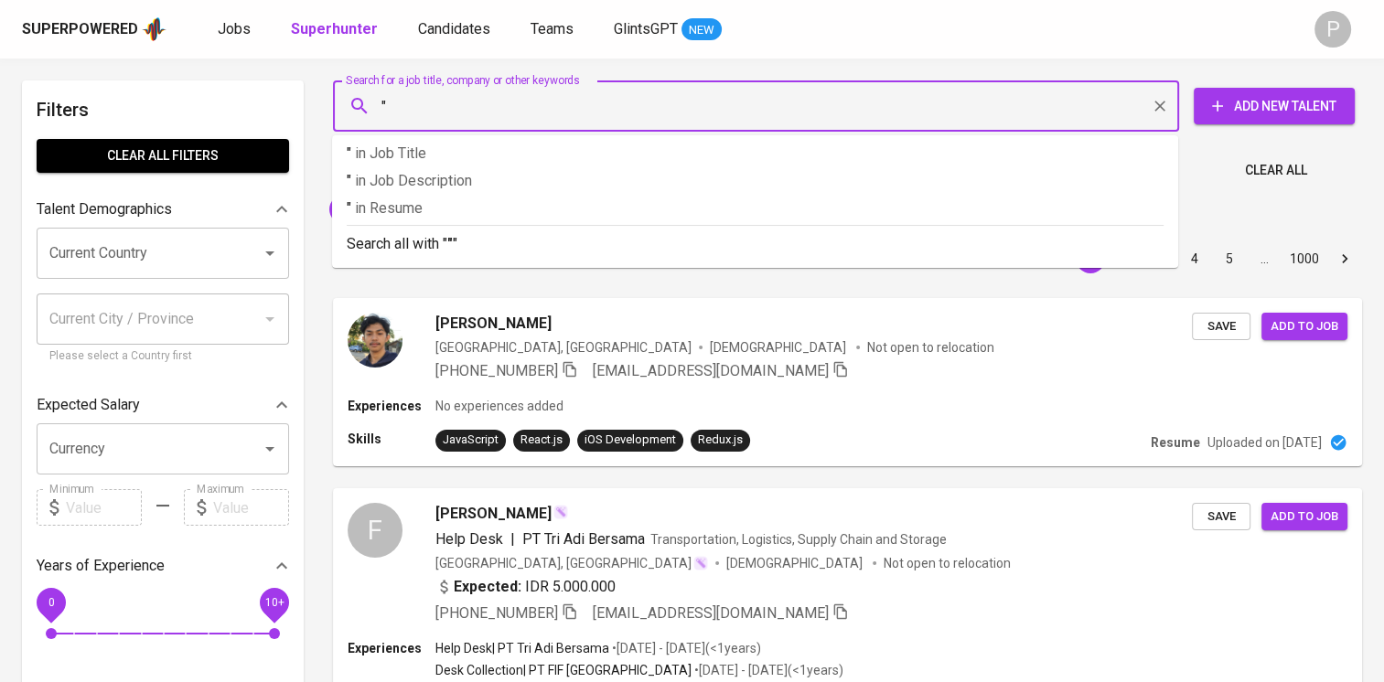
paste input "Jessi Febria"
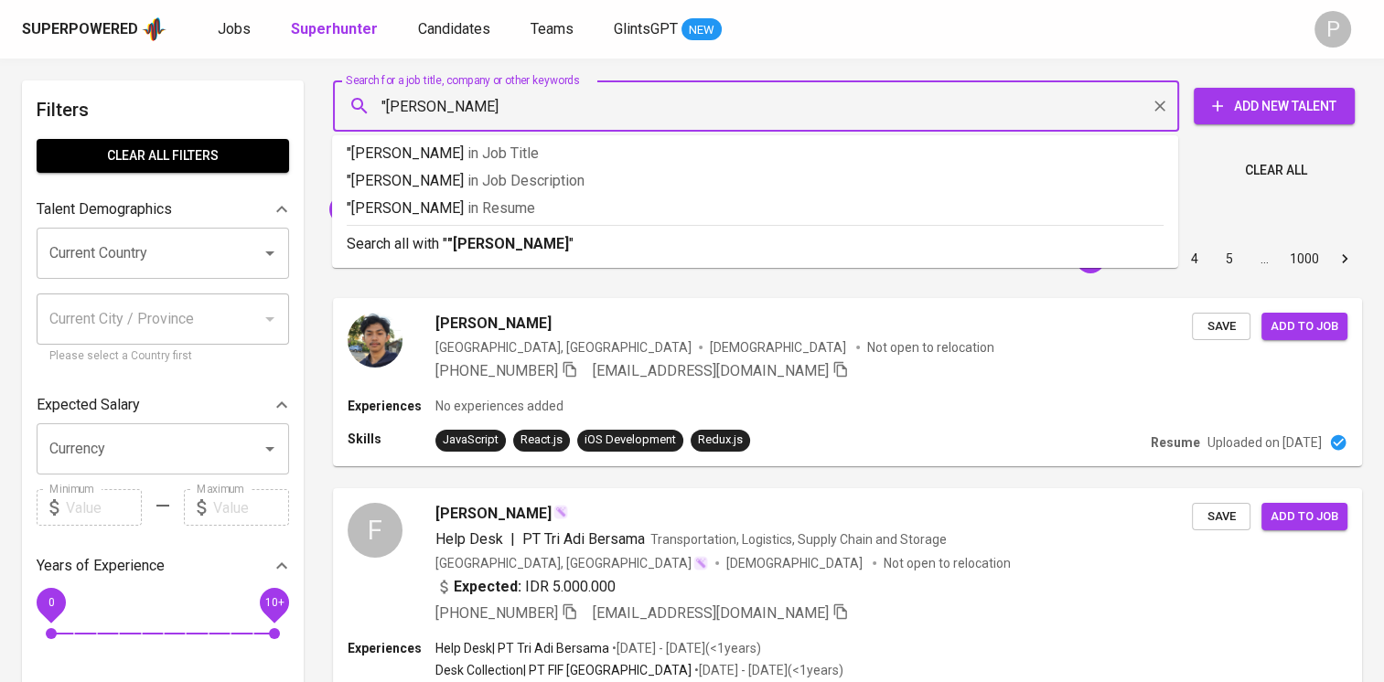
type input ""Jessi Febria""
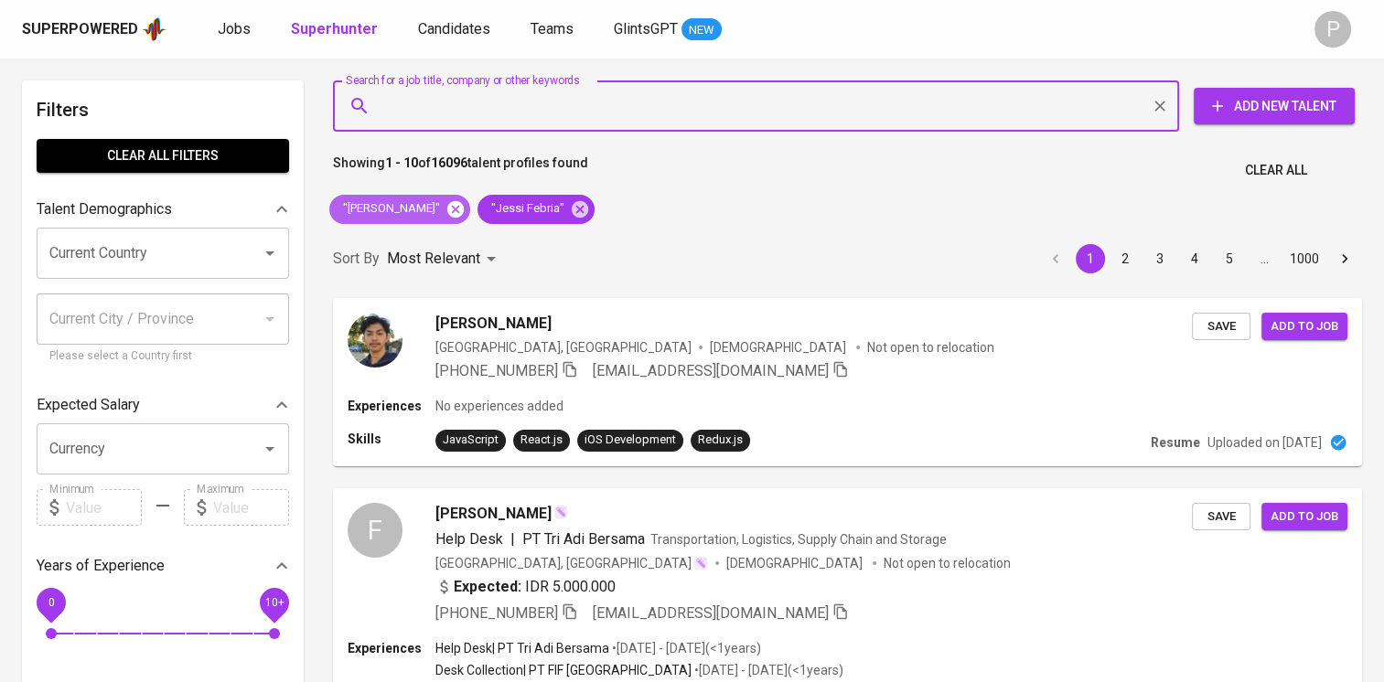
click at [449, 203] on icon at bounding box center [455, 208] width 16 height 16
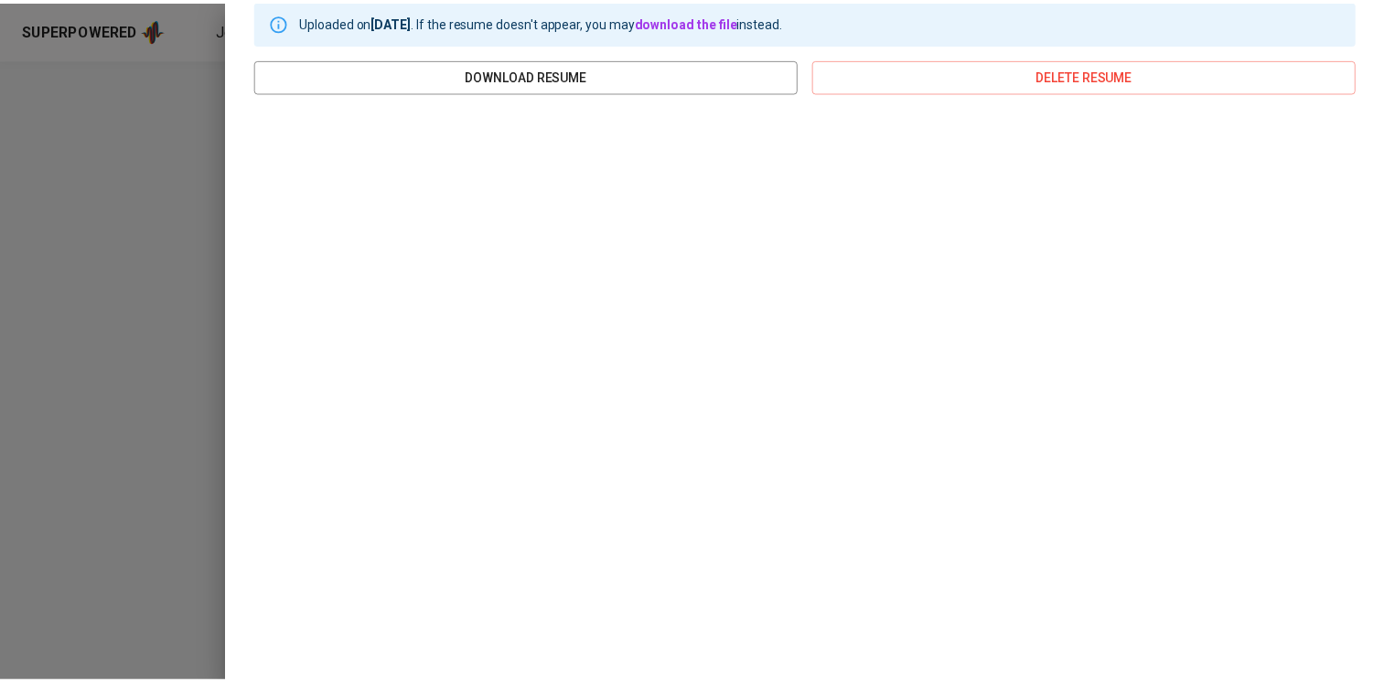
scroll to position [38, 0]
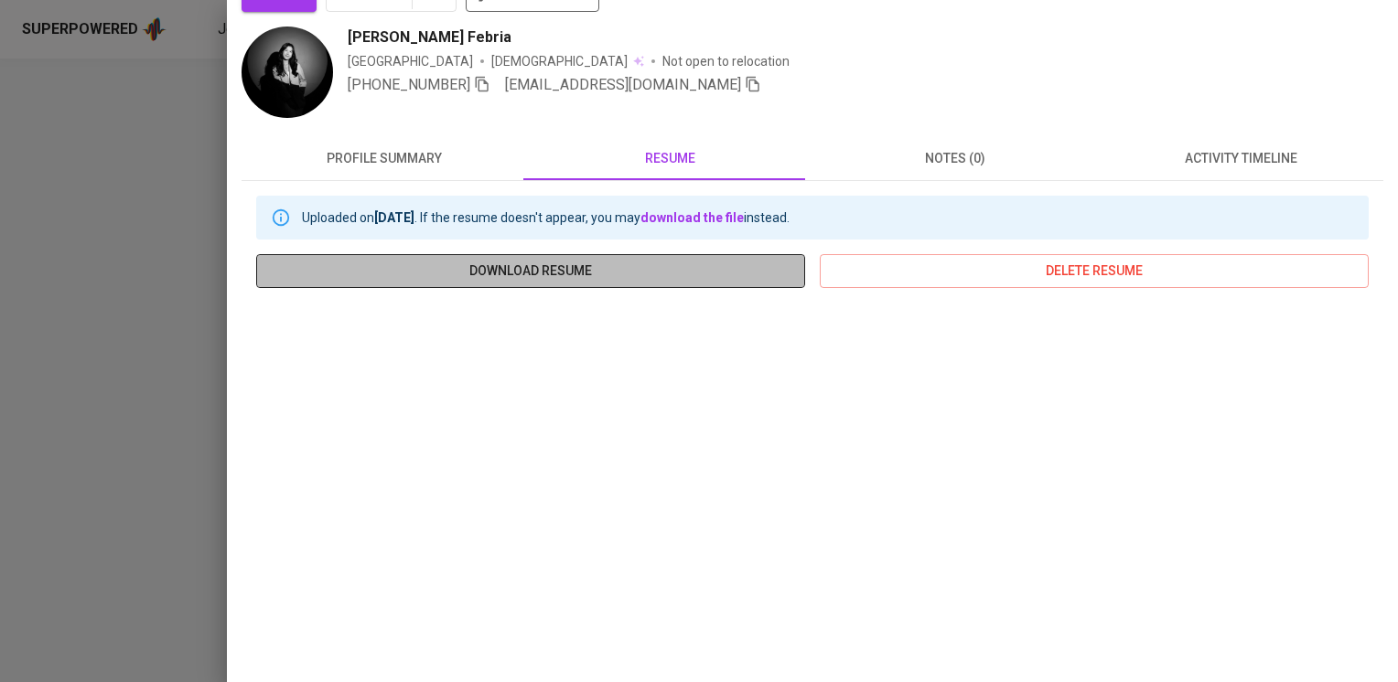
click at [537, 273] on span "download resume" at bounding box center [531, 271] width 520 height 23
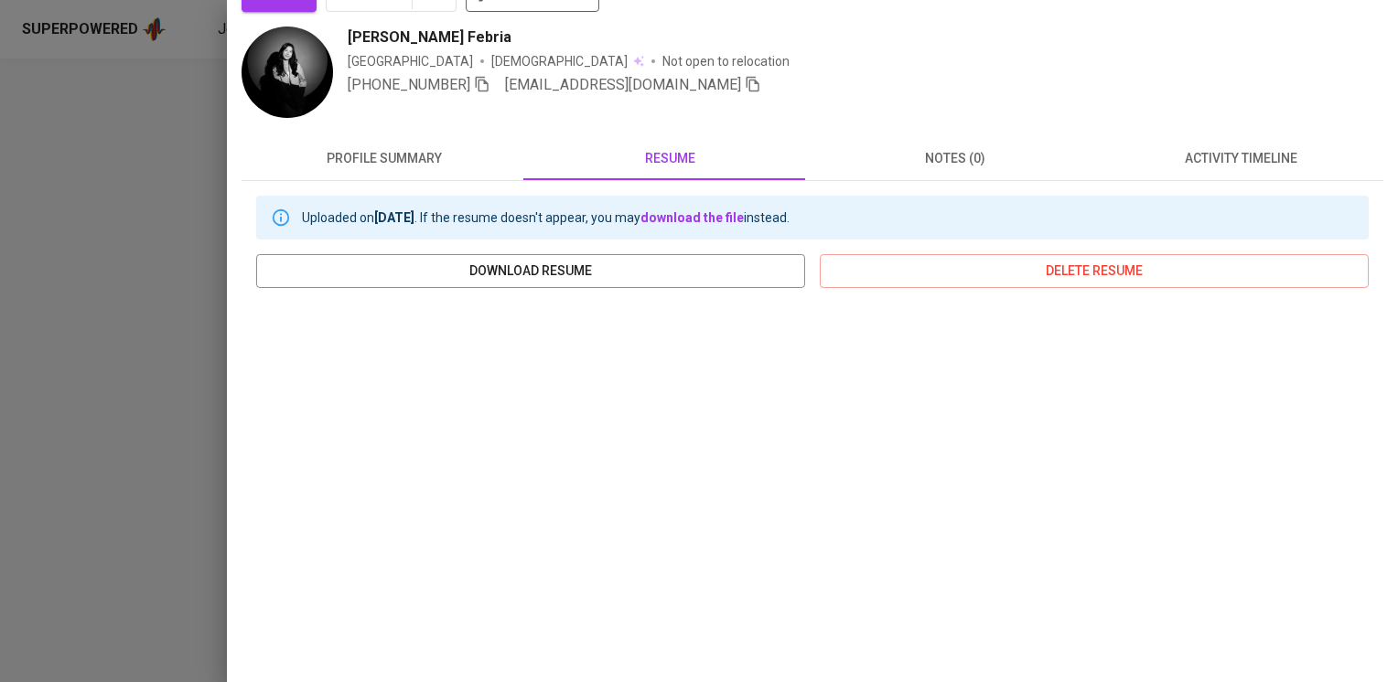
click at [149, 100] on div at bounding box center [699, 341] width 1398 height 682
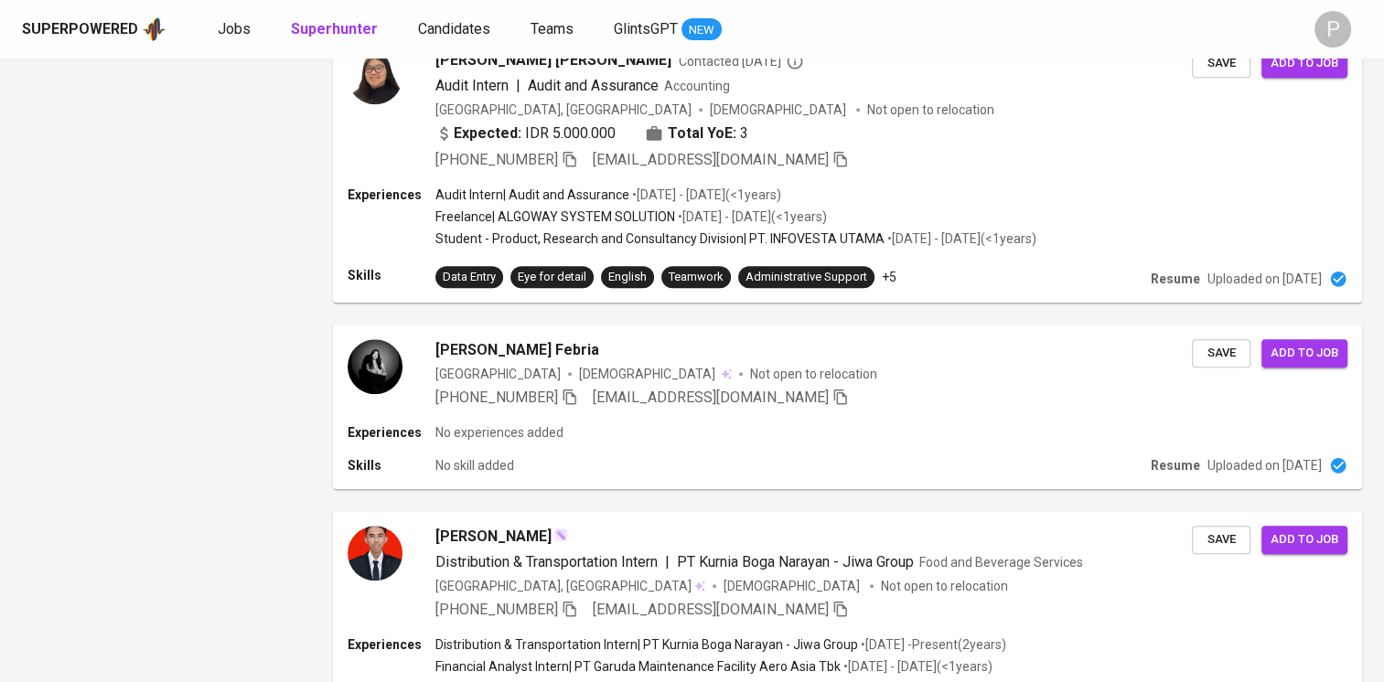
scroll to position [0, 0]
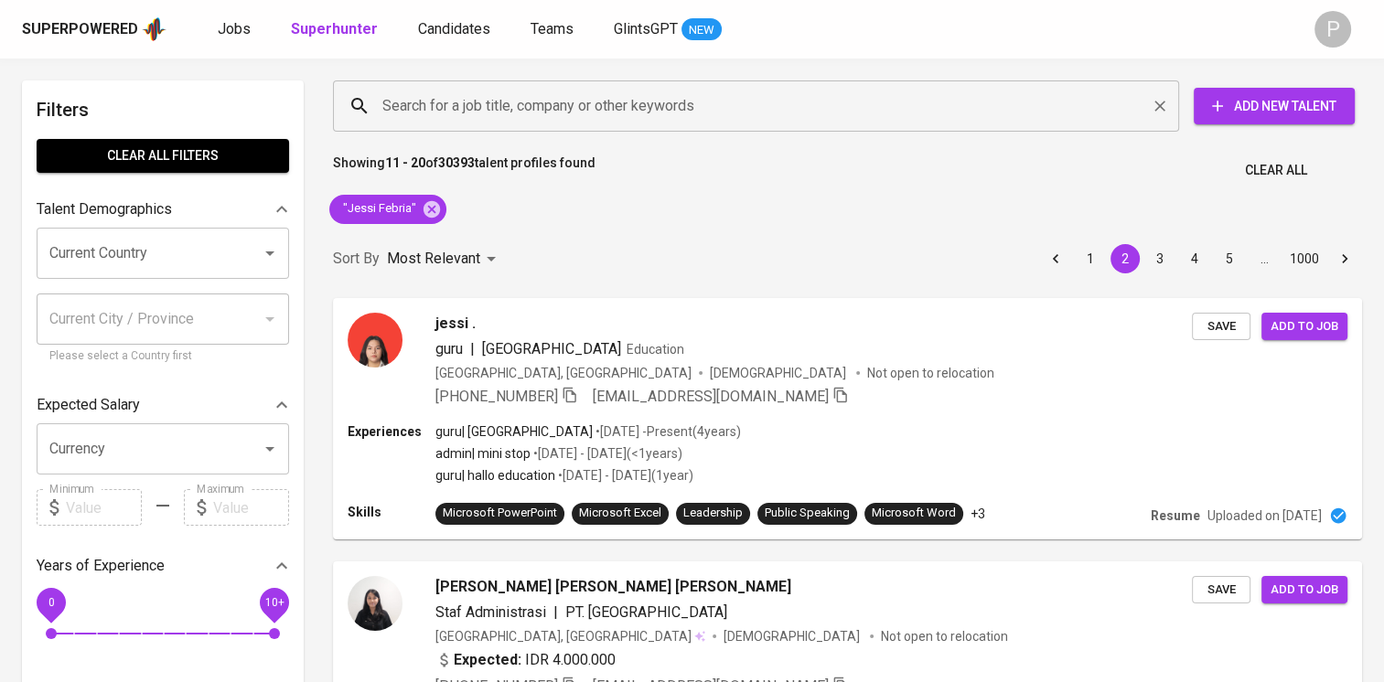
click at [579, 83] on div "Search for a job title, company or other keywords" at bounding box center [756, 106] width 846 height 51
click at [430, 213] on icon at bounding box center [432, 208] width 16 height 16
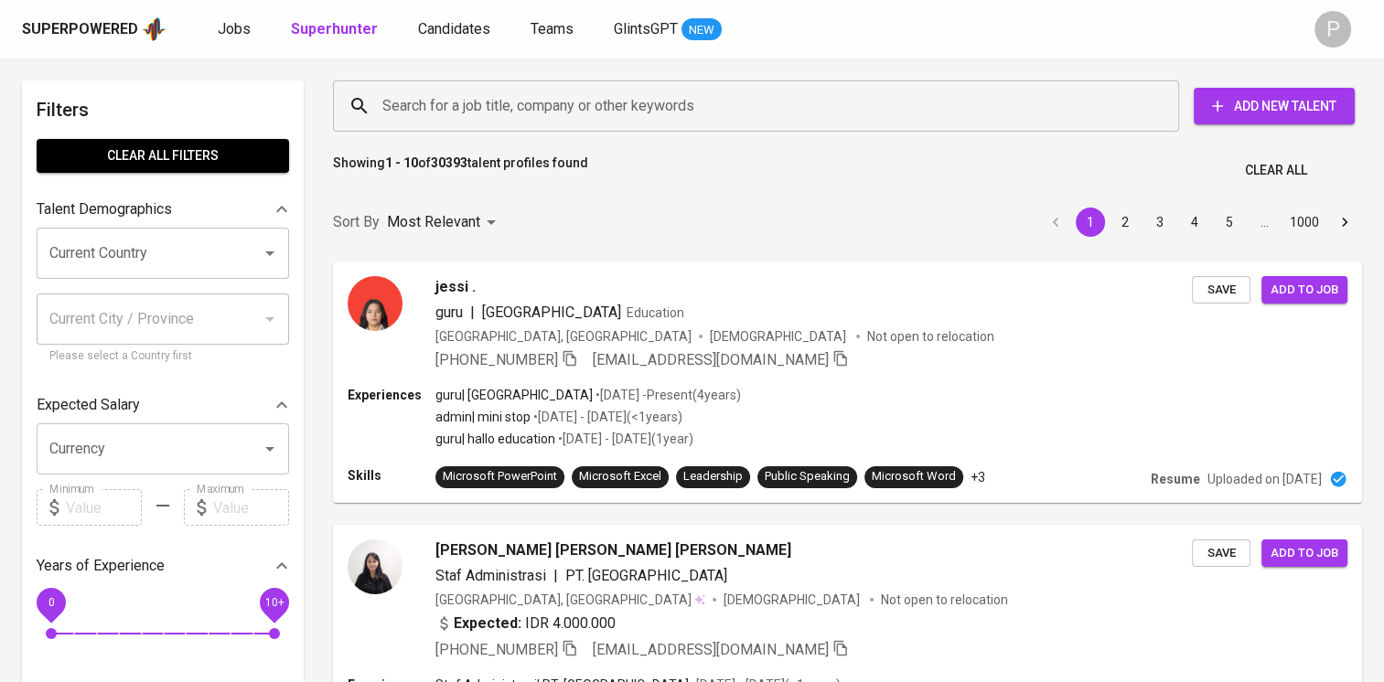
click at [495, 99] on input "Search for a job title, company or other keywords" at bounding box center [761, 106] width 766 height 35
paste input "Jonathan Valentino Prawira"
type input ""Jonathan Valentino Prawira ""
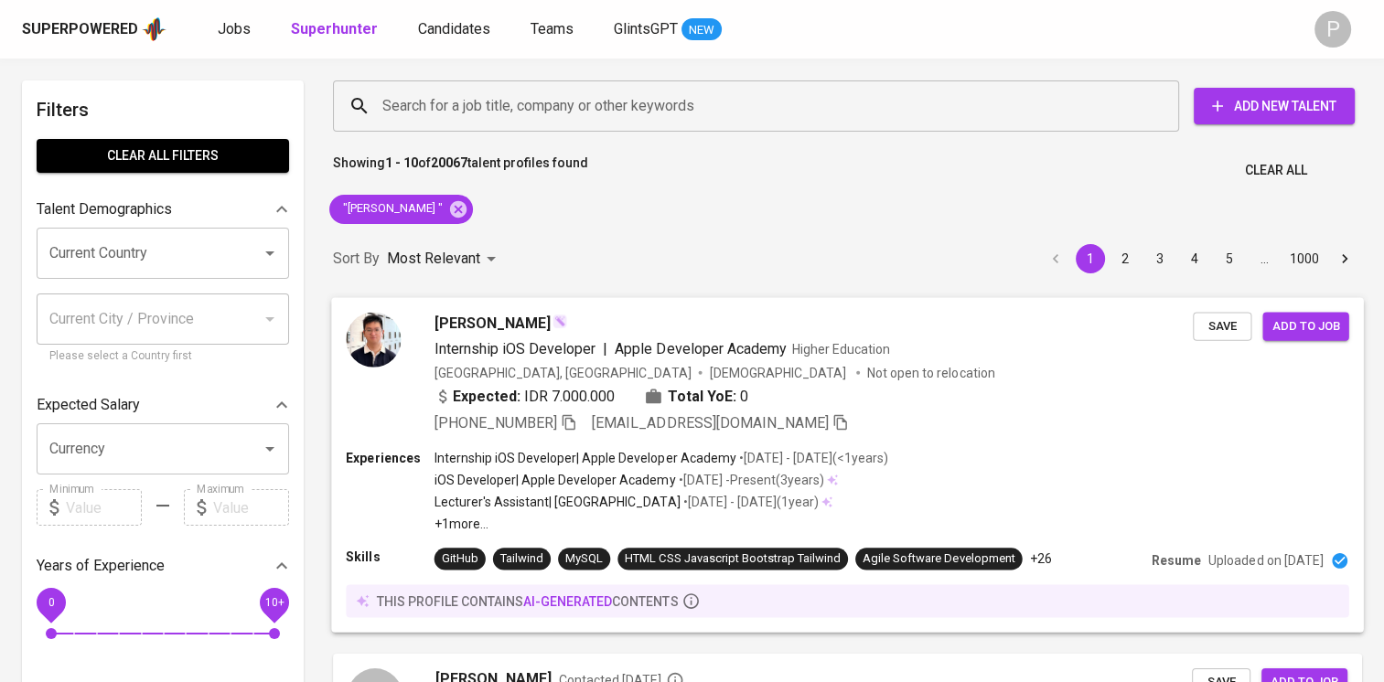
click at [641, 325] on div "[PERSON_NAME]" at bounding box center [814, 323] width 758 height 22
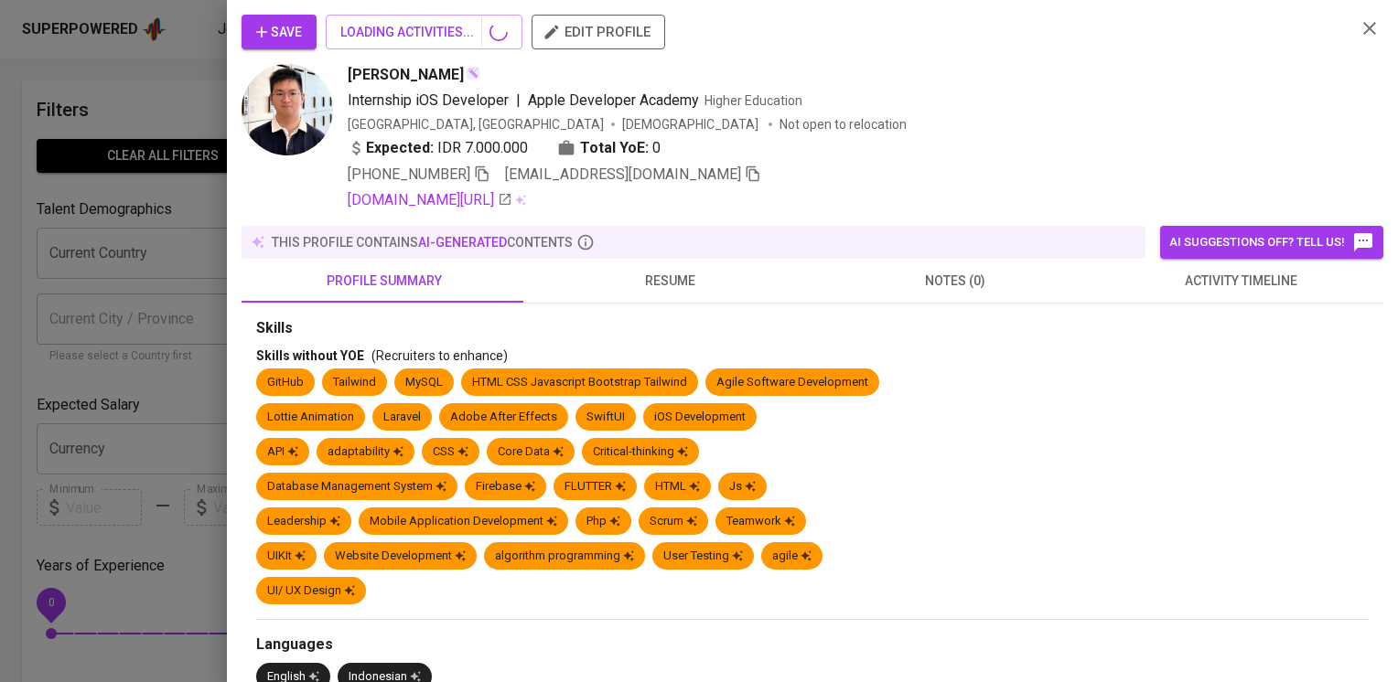
click at [650, 283] on div "profile summary resume notes (0) activity timeline" at bounding box center [813, 281] width 1142 height 44
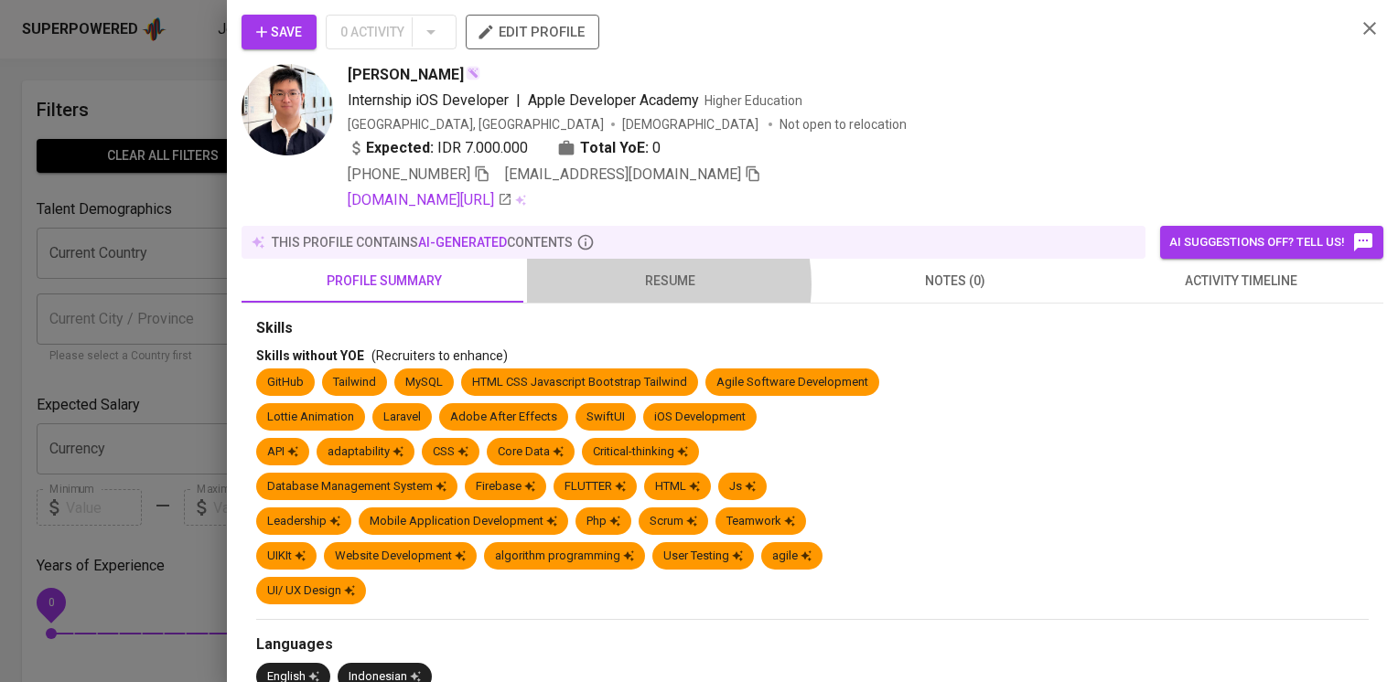
click at [650, 283] on span "resume" at bounding box center [669, 281] width 263 height 23
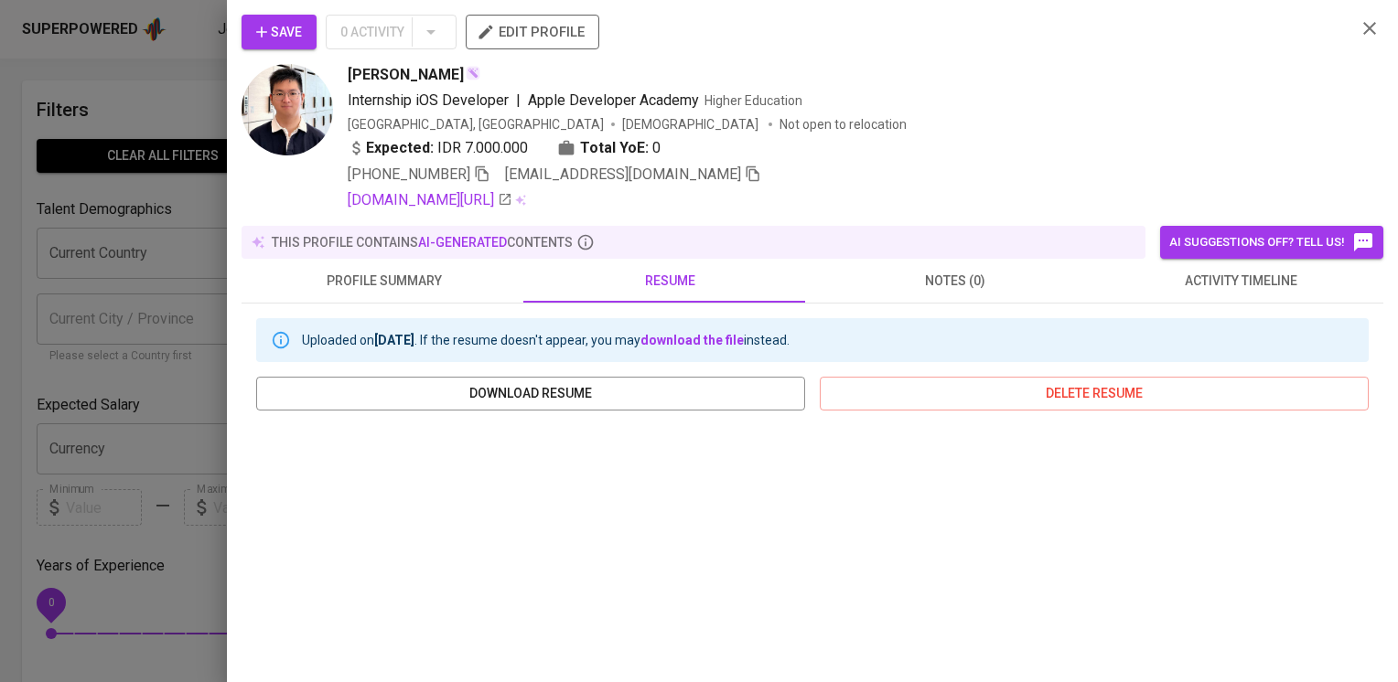
scroll to position [318, 0]
